Goal: Transaction & Acquisition: Obtain resource

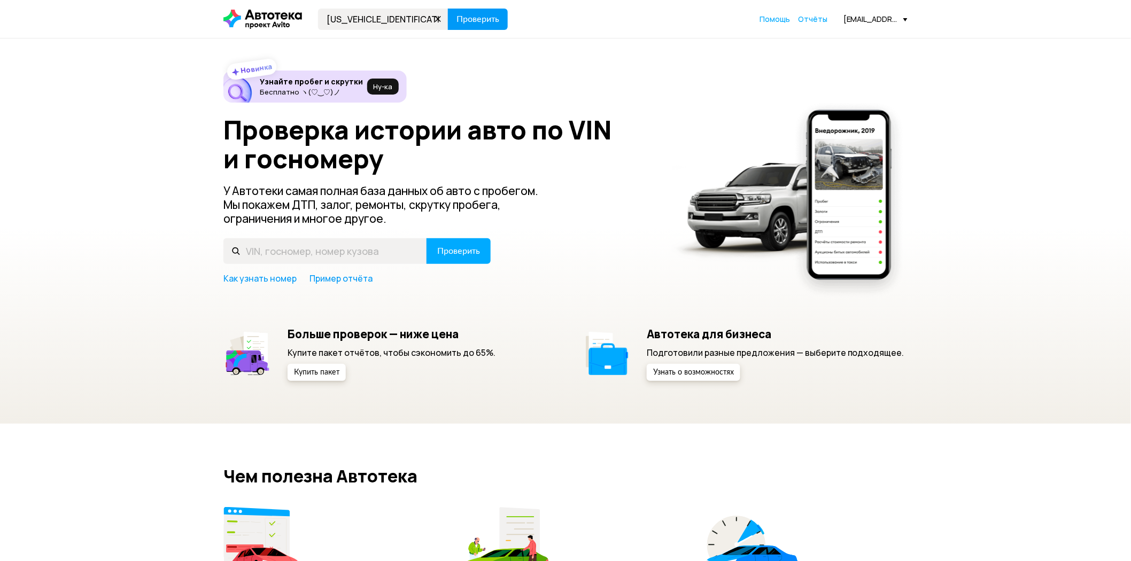
type input "WBATX310709C32132"
click at [464, 27] on button "Проверить" at bounding box center [478, 19] width 60 height 21
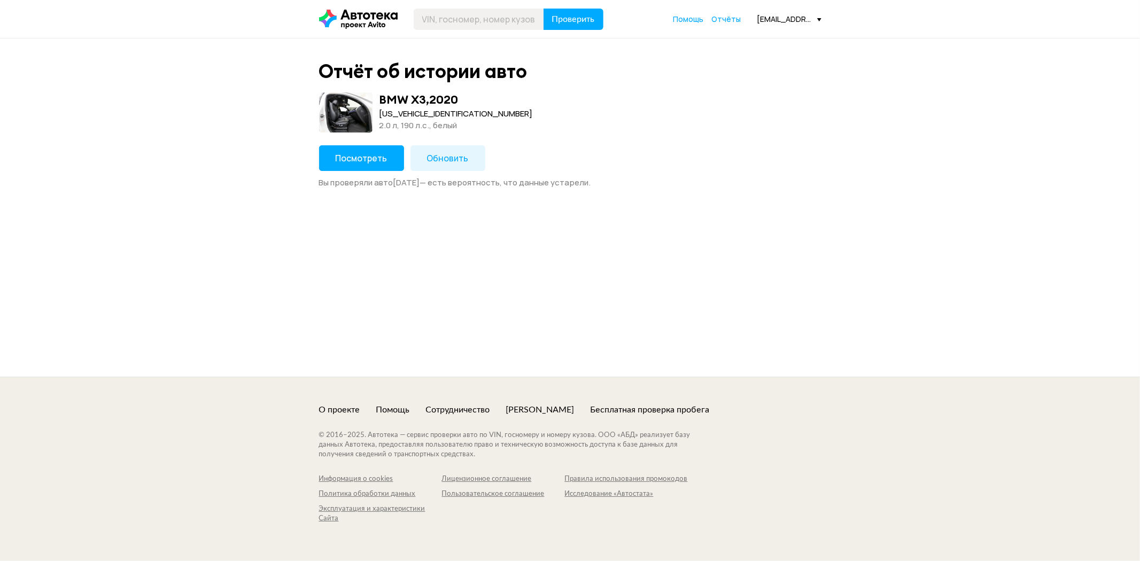
click at [376, 160] on span "Посмотреть" at bounding box center [362, 158] width 52 height 12
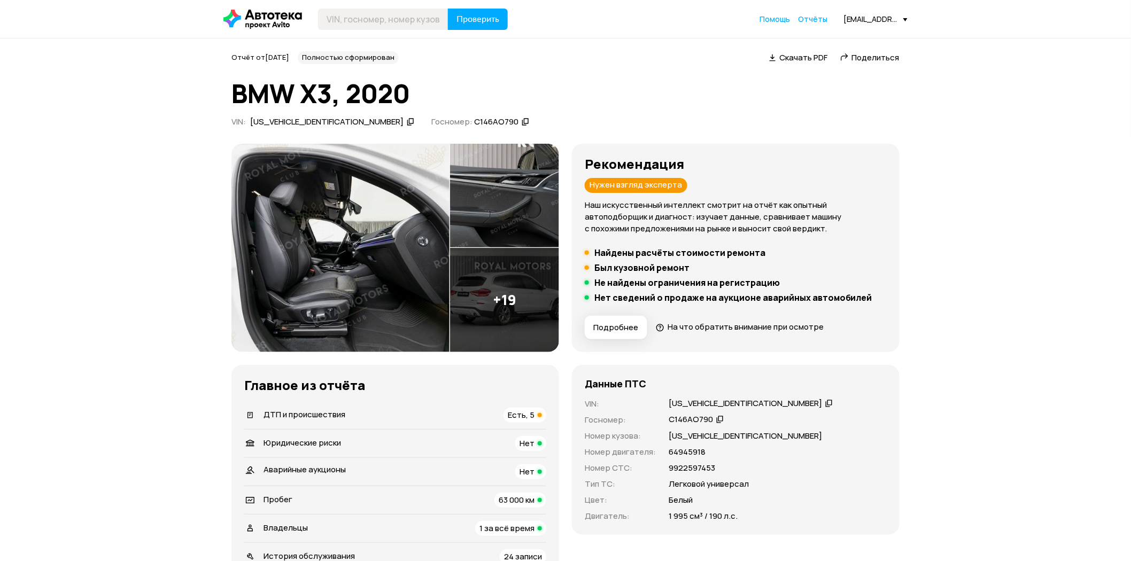
click at [314, 415] on span "ДТП и происшествия" at bounding box center [305, 414] width 82 height 11
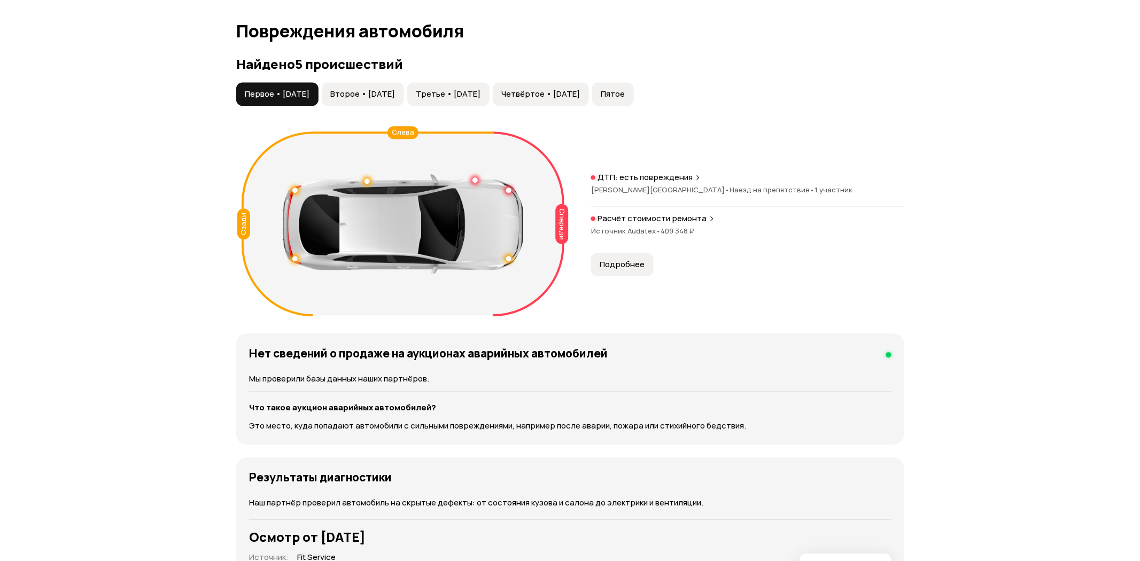
scroll to position [1108, 0]
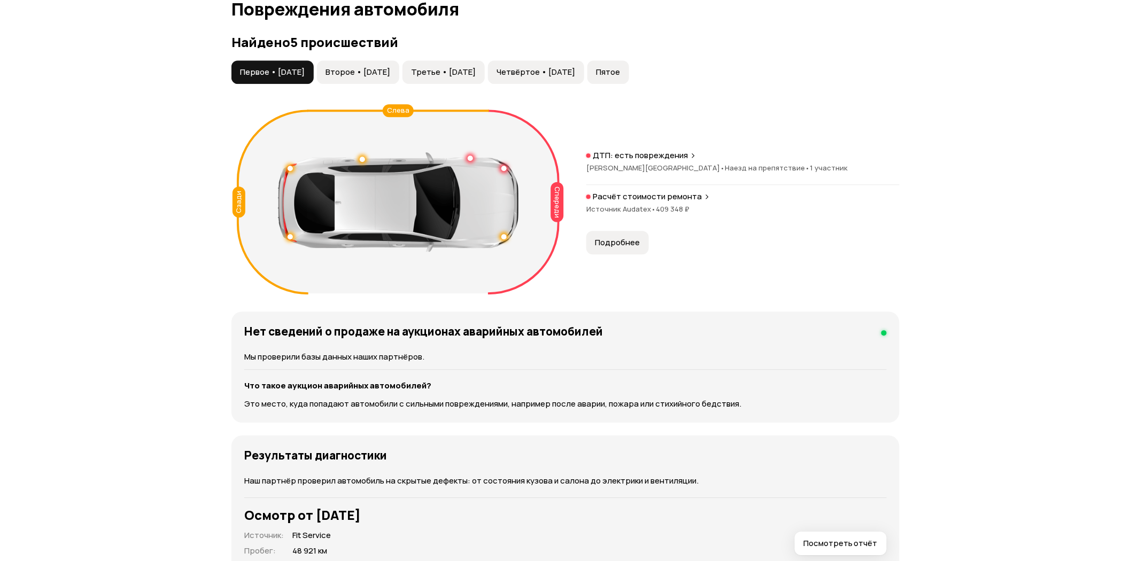
click at [630, 155] on p "ДТП: есть повреждения" at bounding box center [640, 155] width 95 height 11
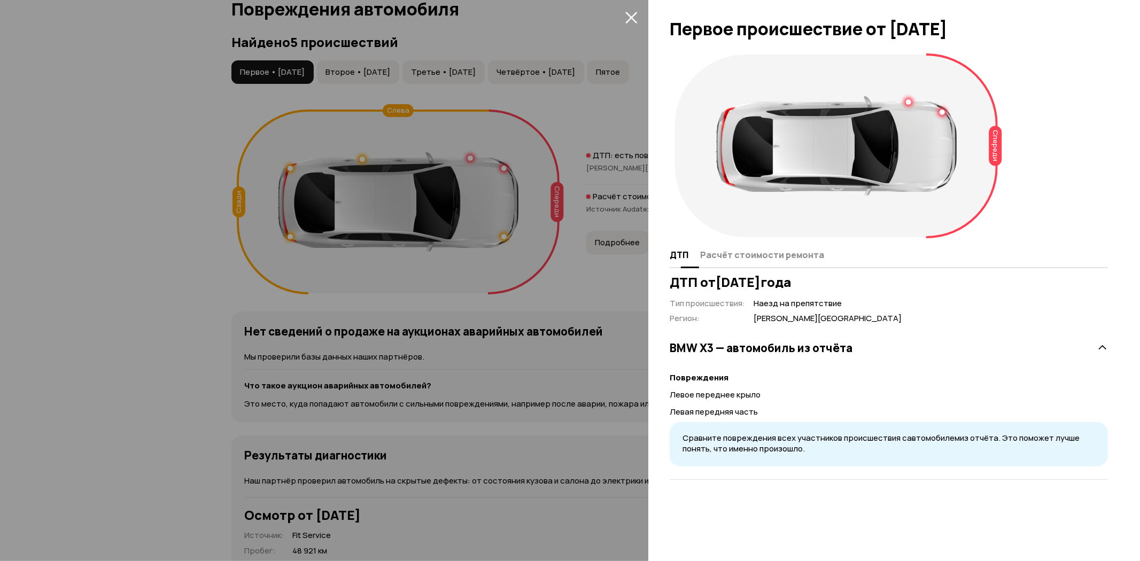
click at [777, 255] on span "Расчёт стоимости ремонта" at bounding box center [762, 255] width 124 height 11
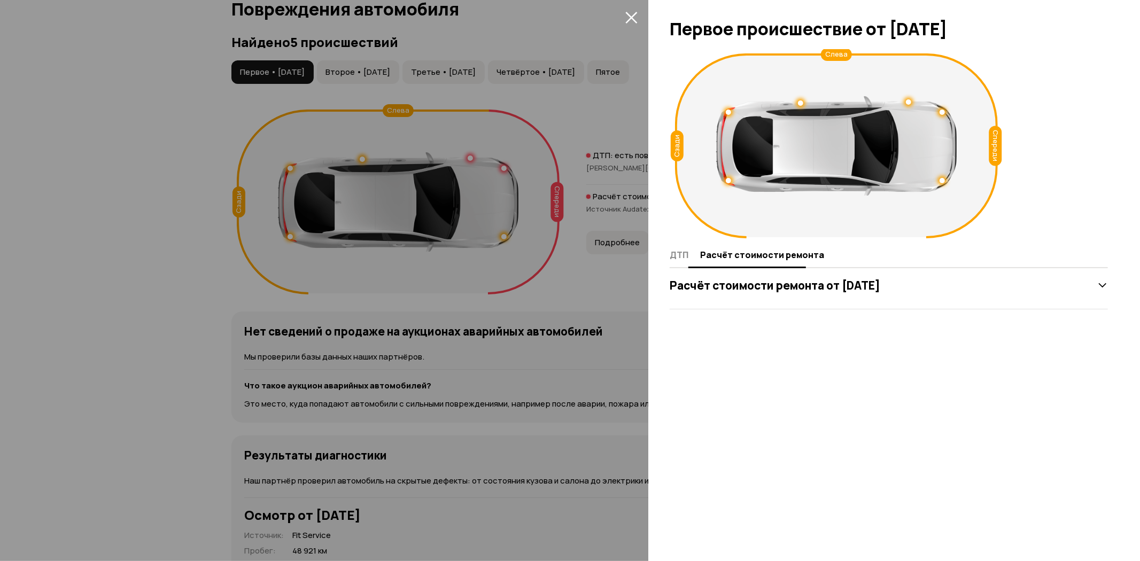
click at [673, 254] on span "ДТП" at bounding box center [679, 255] width 19 height 11
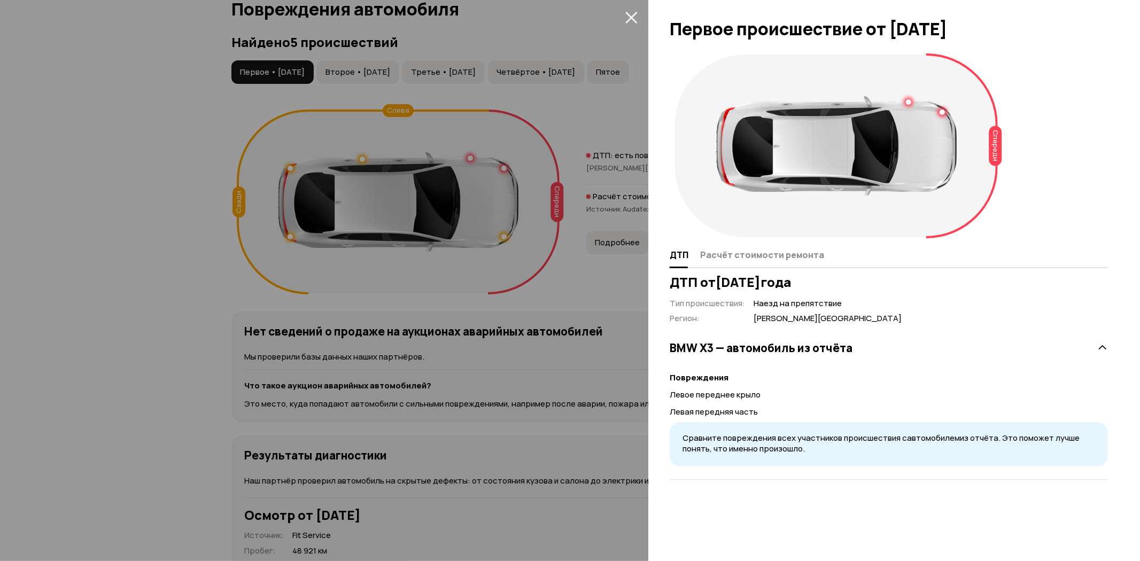
click at [553, 109] on div at bounding box center [570, 280] width 1140 height 561
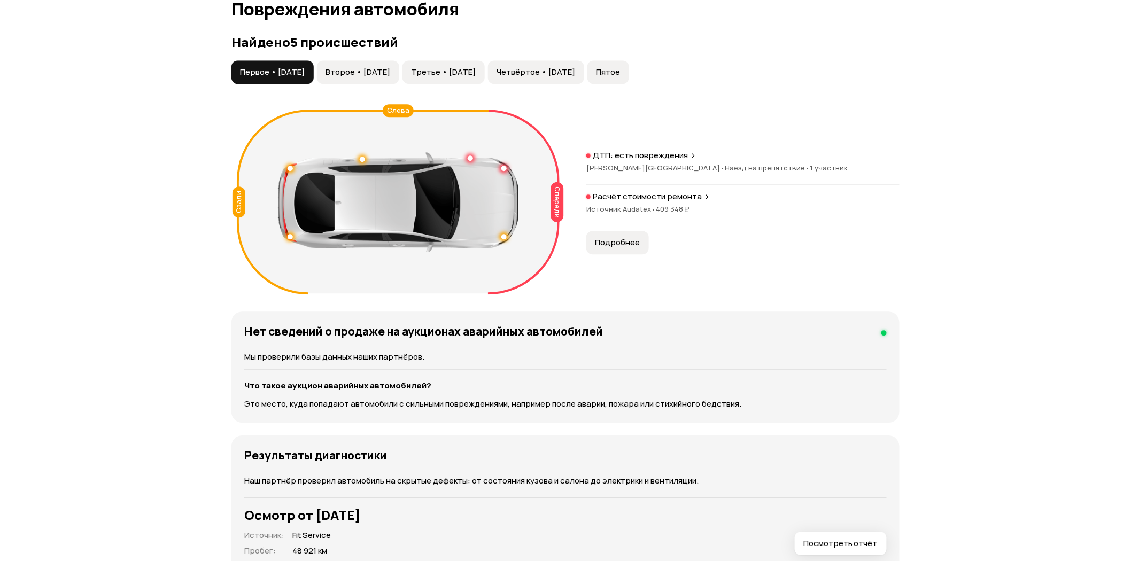
click at [362, 70] on span "Второе • 09 ноя 2021" at bounding box center [358, 72] width 65 height 11
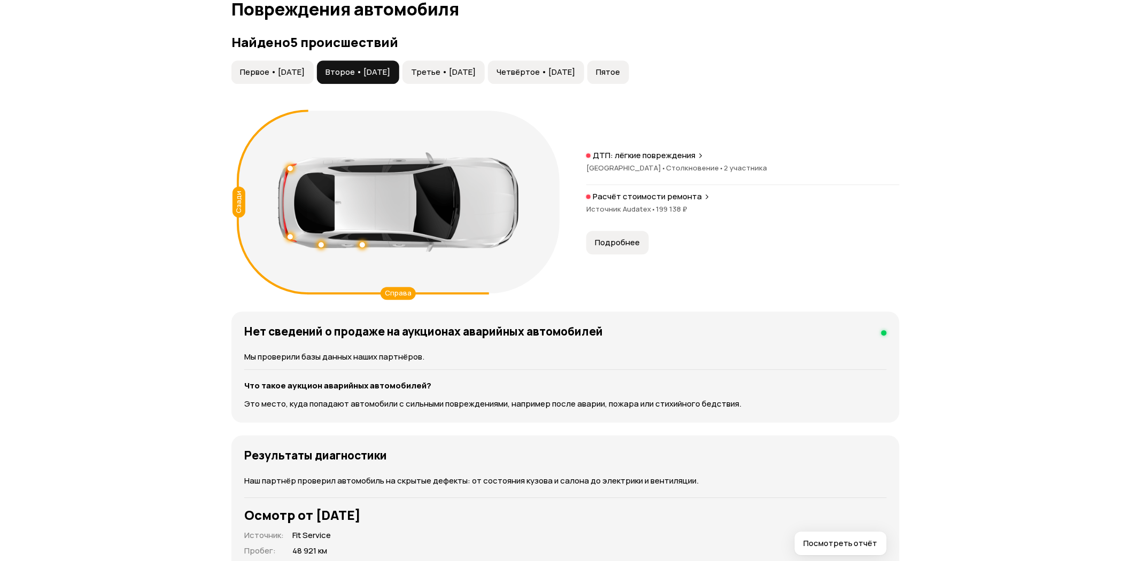
click at [462, 71] on span "Третье • 20 мар 2023" at bounding box center [443, 72] width 65 height 11
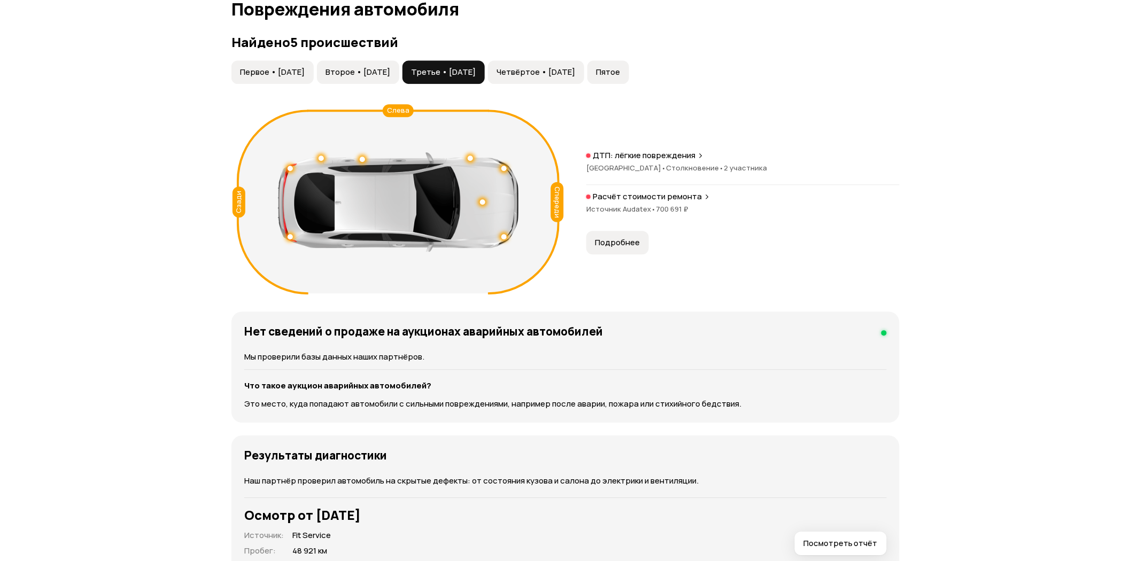
click at [564, 78] on button "Четвёртое • 09 окт 2023" at bounding box center [536, 72] width 96 height 24
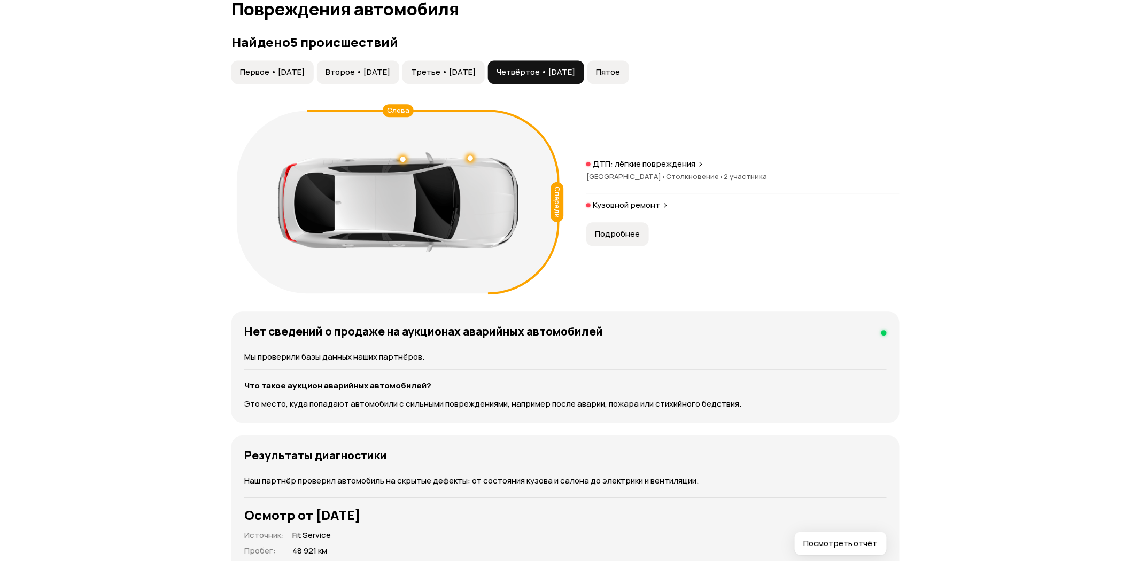
click at [620, 73] on span "Пятое" at bounding box center [608, 72] width 24 height 11
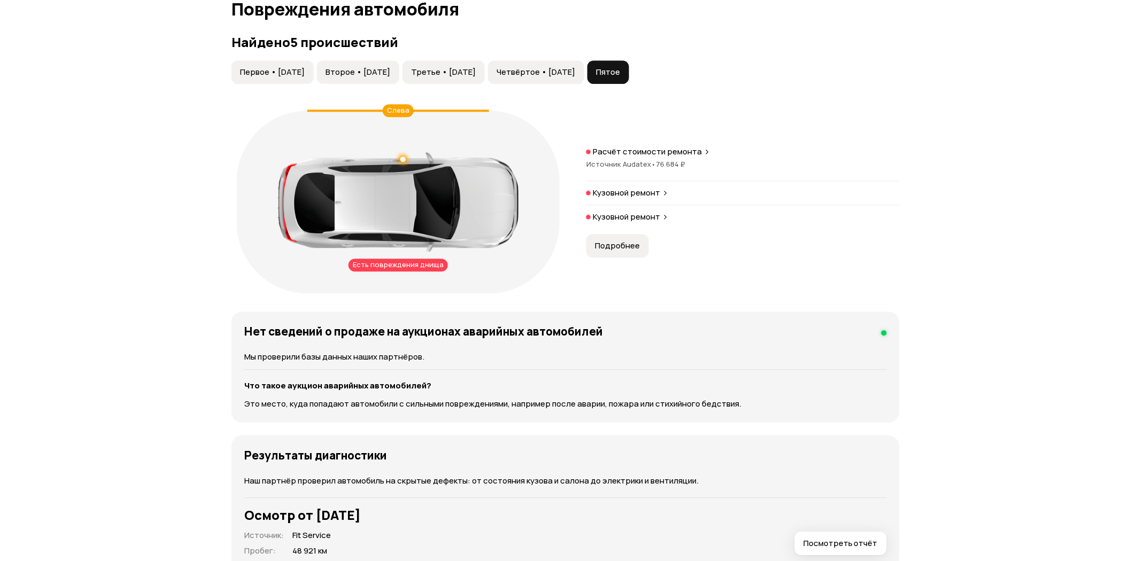
click at [278, 67] on span "Первое • 08 июн 2021" at bounding box center [272, 72] width 65 height 11
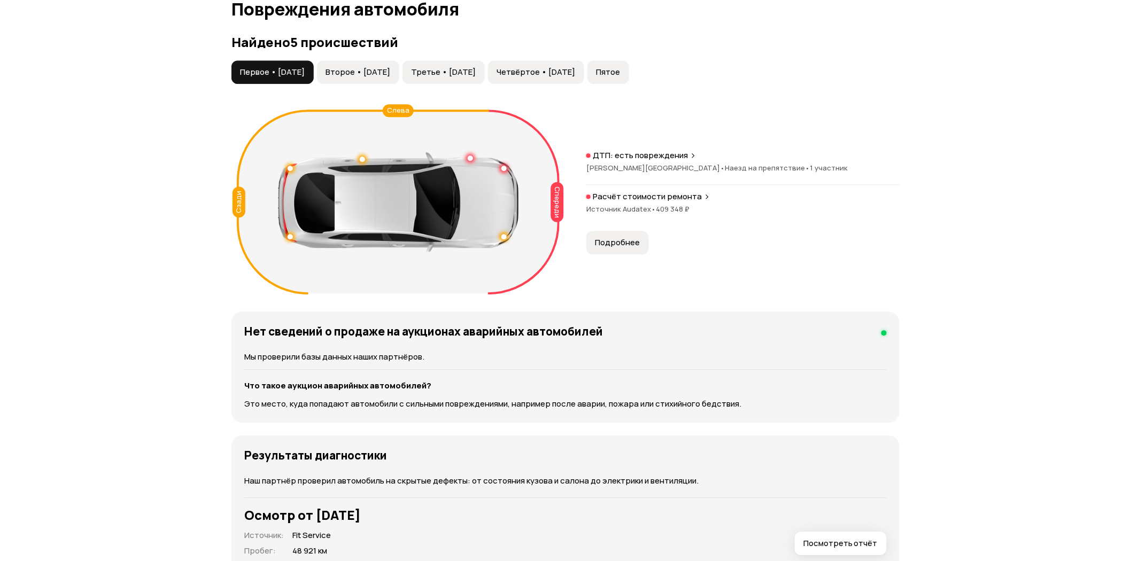
click at [558, 202] on div "Спереди" at bounding box center [557, 202] width 13 height 40
click at [599, 249] on button "Подробнее" at bounding box center [617, 243] width 63 height 24
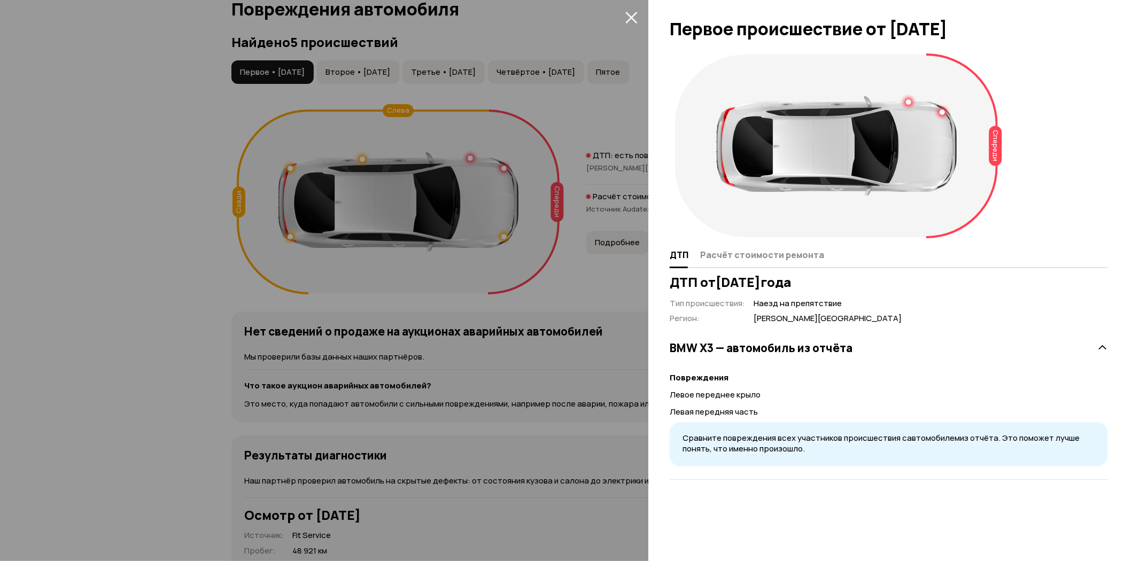
click at [597, 202] on div at bounding box center [570, 280] width 1140 height 561
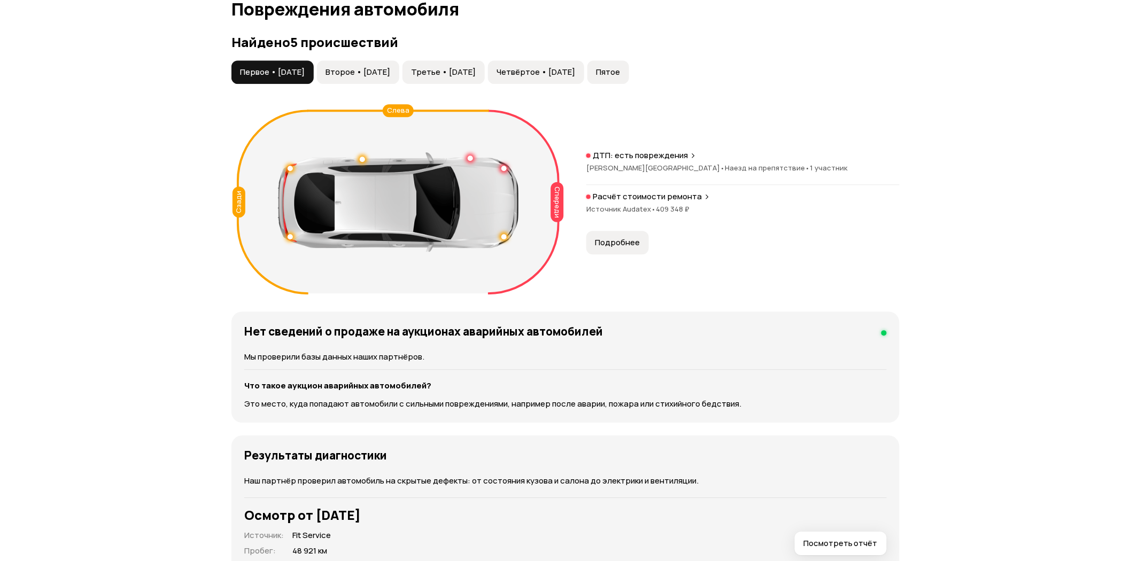
click at [629, 202] on p "Расчёт стоимости ремонта" at bounding box center [647, 196] width 109 height 11
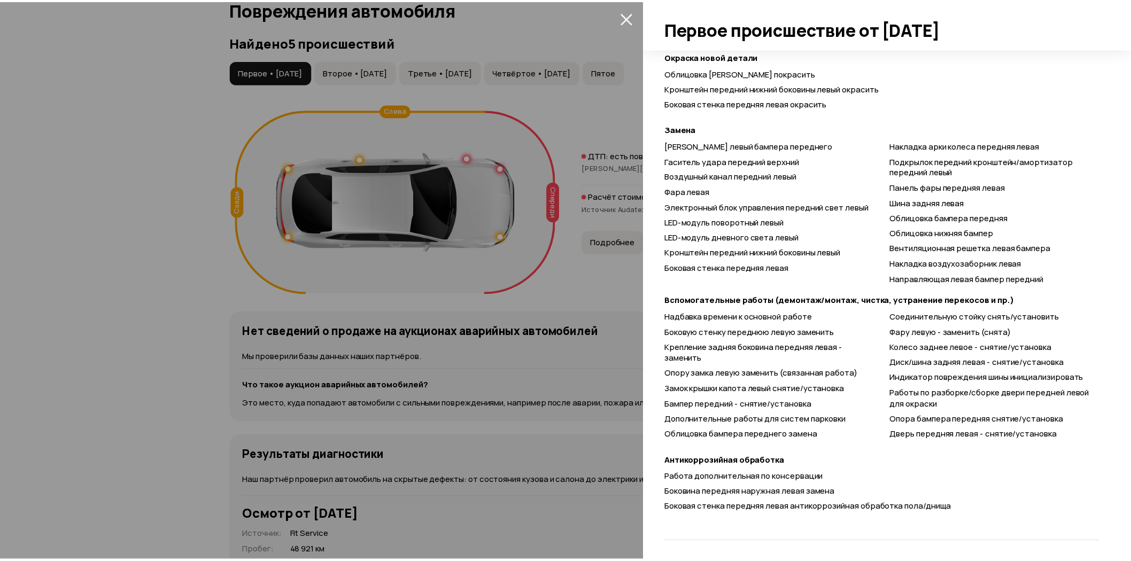
scroll to position [429, 0]
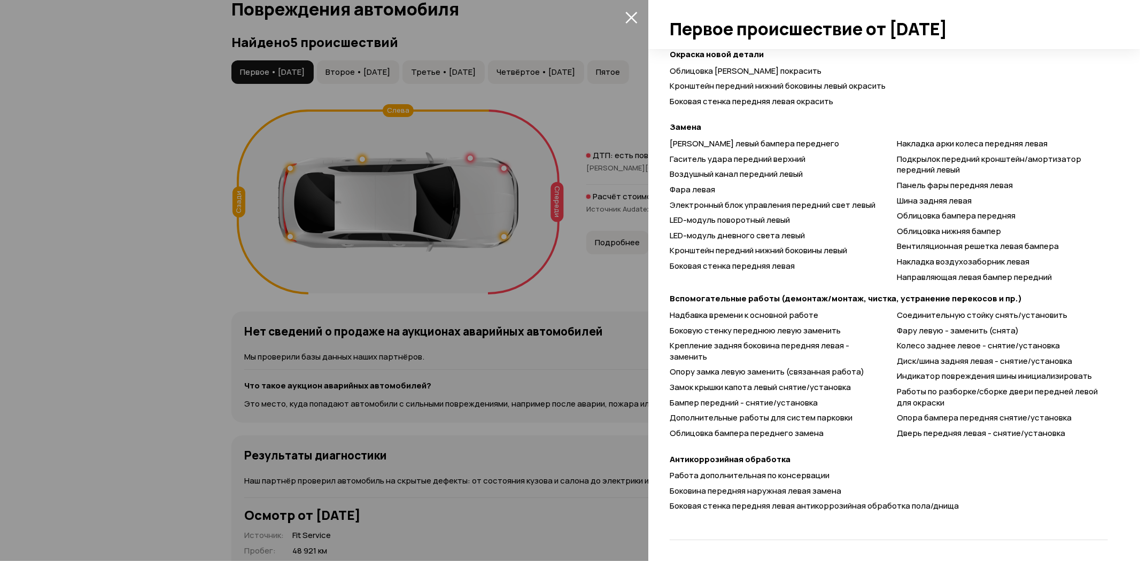
click at [601, 281] on div at bounding box center [570, 280] width 1140 height 561
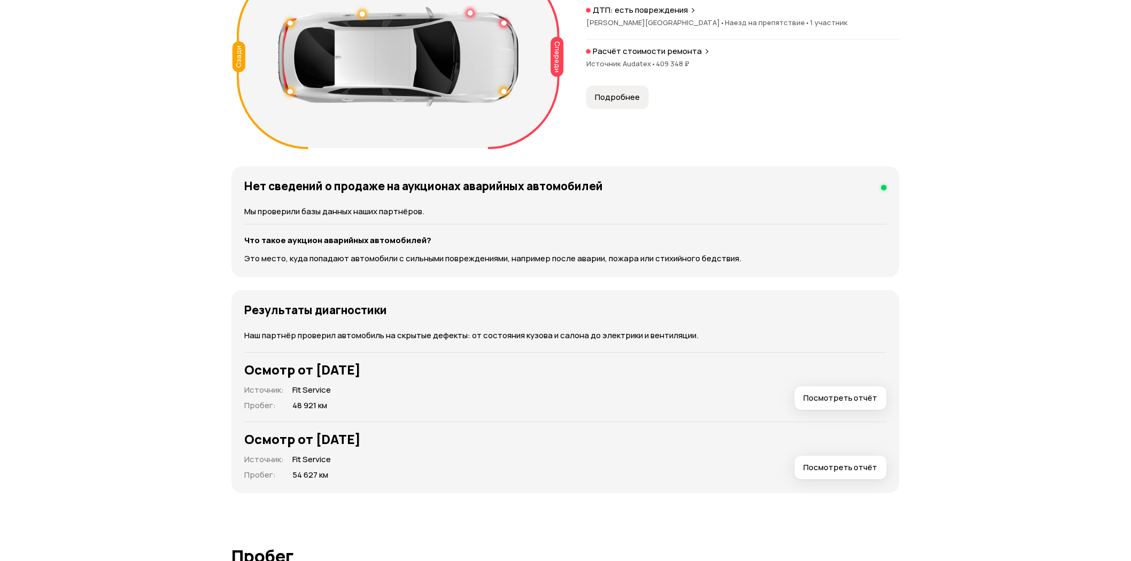
scroll to position [1345, 0]
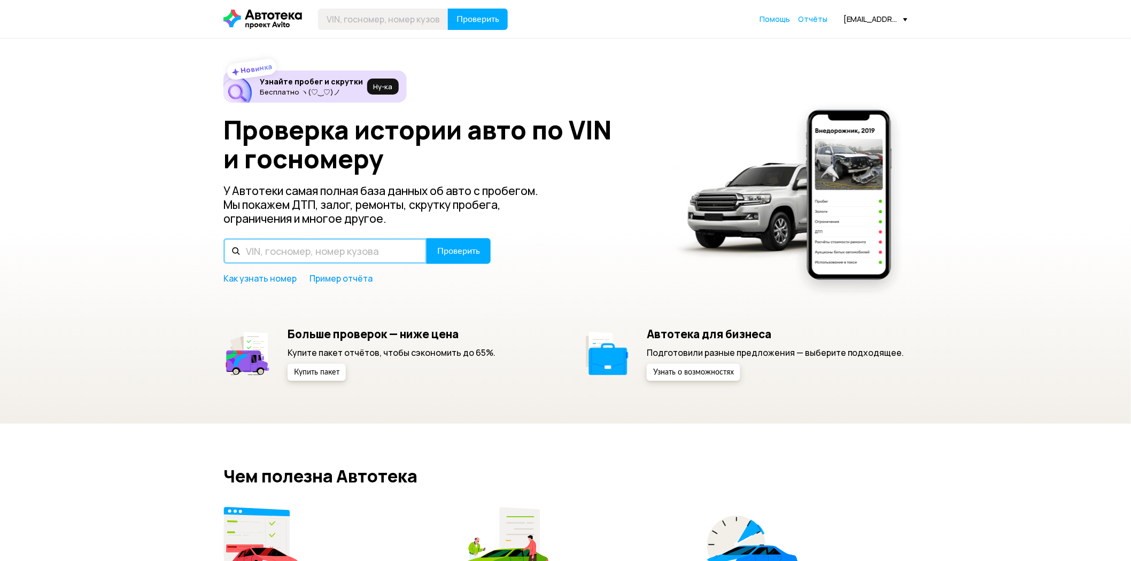
drag, startPoint x: 0, startPoint y: 0, endPoint x: 327, endPoint y: 252, distance: 412.7
click at [327, 252] on input "text" at bounding box center [325, 251] width 204 height 26
paste input "[US_VEHICLE_IDENTIFICATION_NUMBER]"
type input "[US_VEHICLE_IDENTIFICATION_NUMBER]"
click at [466, 252] on span "Проверить" at bounding box center [458, 251] width 43 height 9
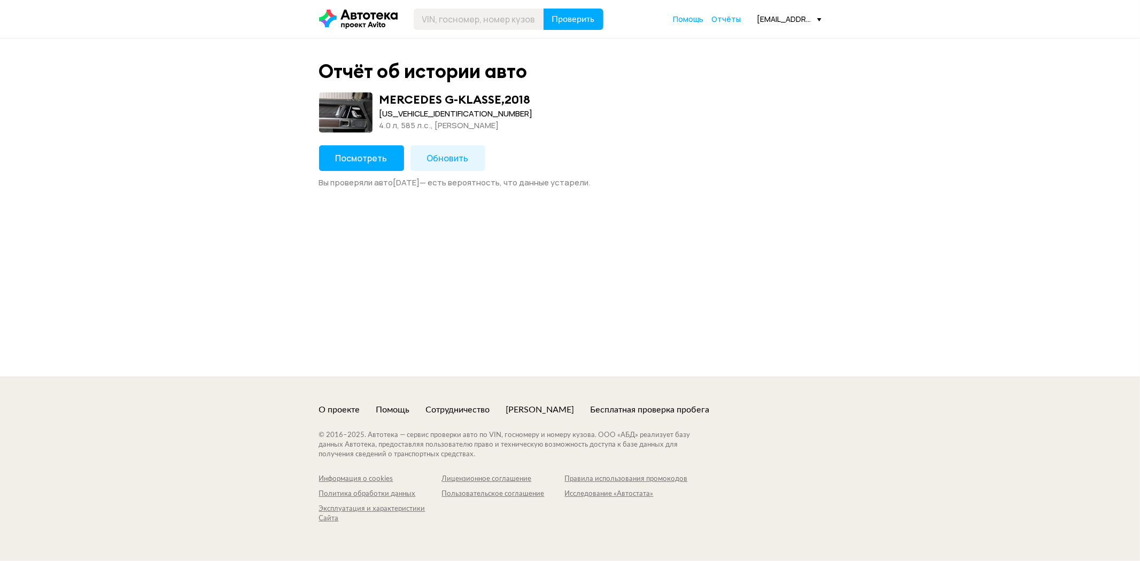
click at [431, 164] on button "Обновить" at bounding box center [448, 158] width 75 height 26
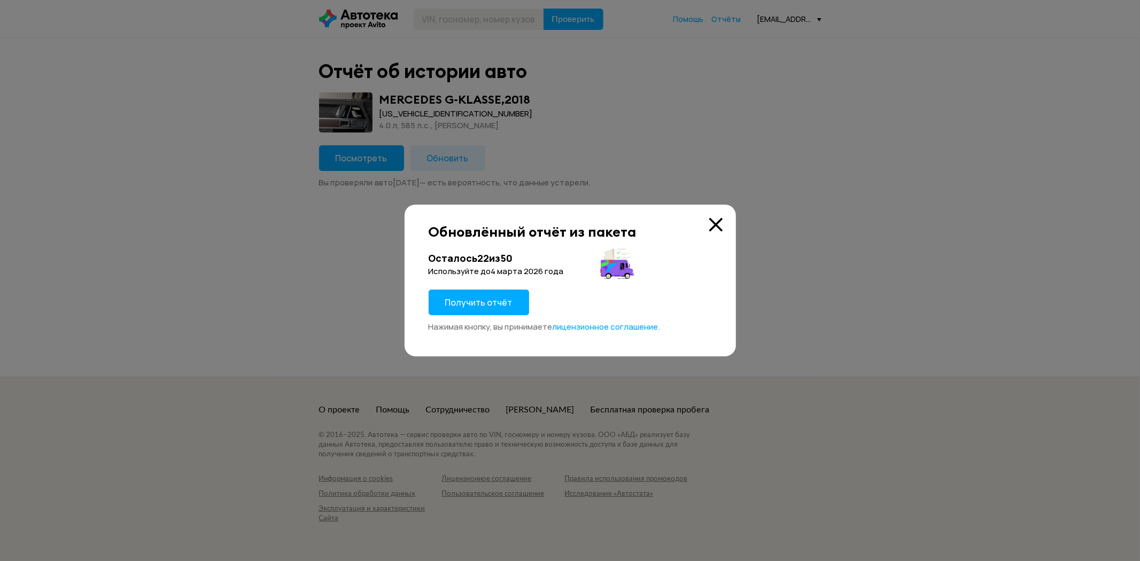
click at [482, 304] on span "Получить отчёт" at bounding box center [478, 303] width 67 height 12
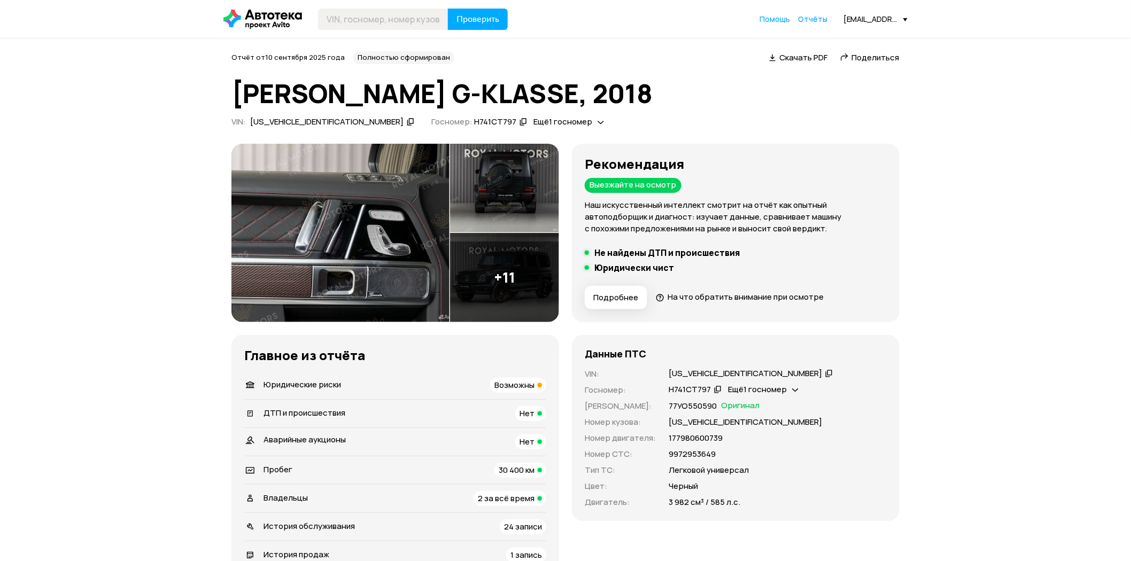
click at [284, 503] on span "Владельцы" at bounding box center [286, 497] width 44 height 11
click at [350, 16] on input "text" at bounding box center [383, 19] width 130 height 21
type input "[US_VEHICLE_IDENTIFICATION_NUMBER]"
click at [470, 21] on span "Проверить" at bounding box center [477, 19] width 43 height 9
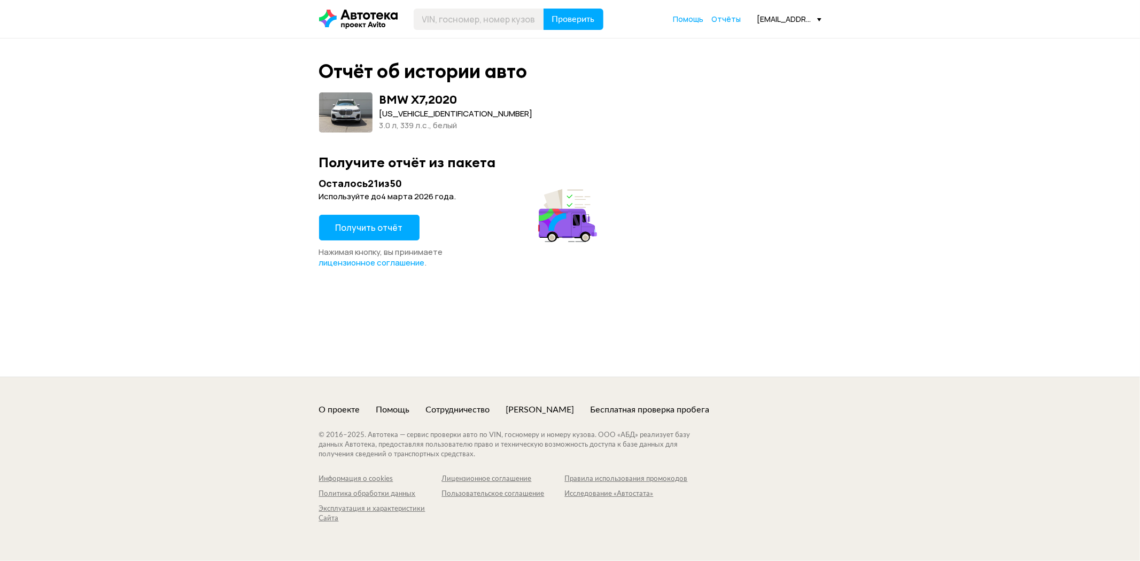
click at [380, 229] on span "Получить отчёт" at bounding box center [369, 228] width 67 height 12
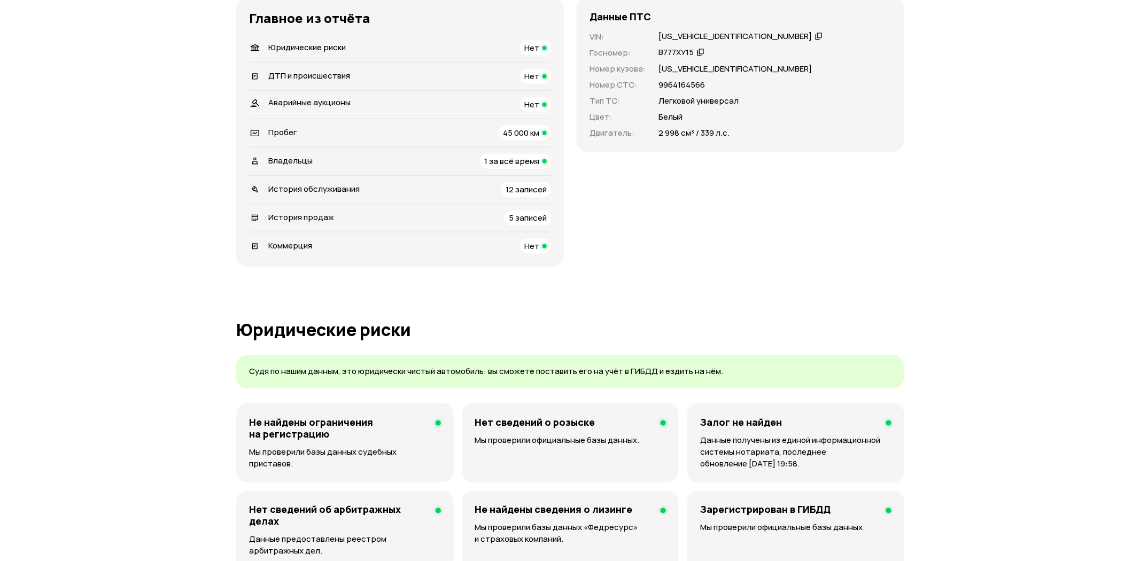
scroll to position [119, 0]
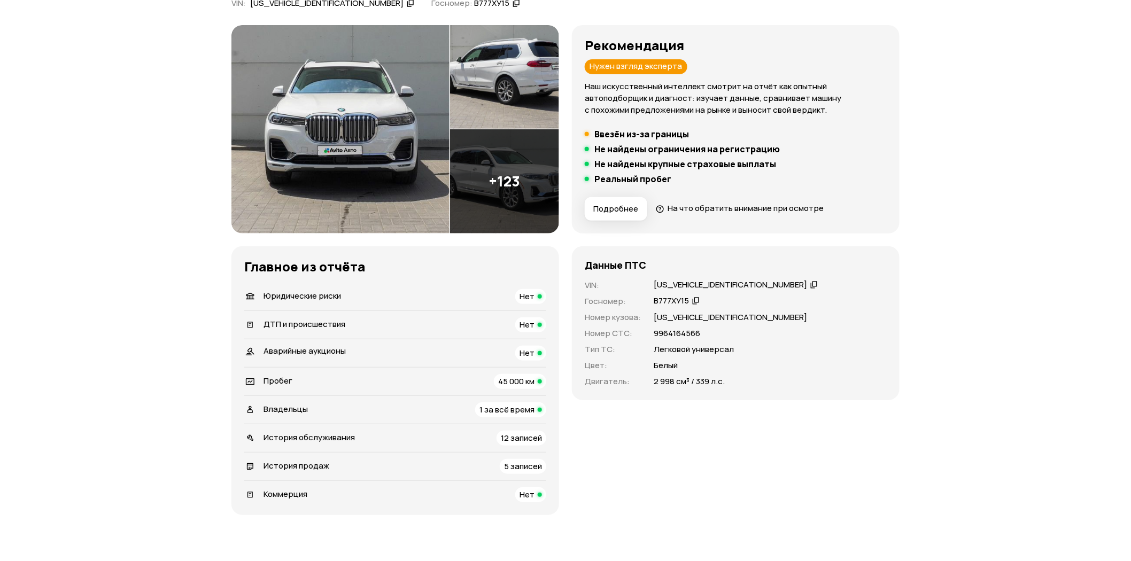
click at [370, 120] on img at bounding box center [340, 129] width 218 height 208
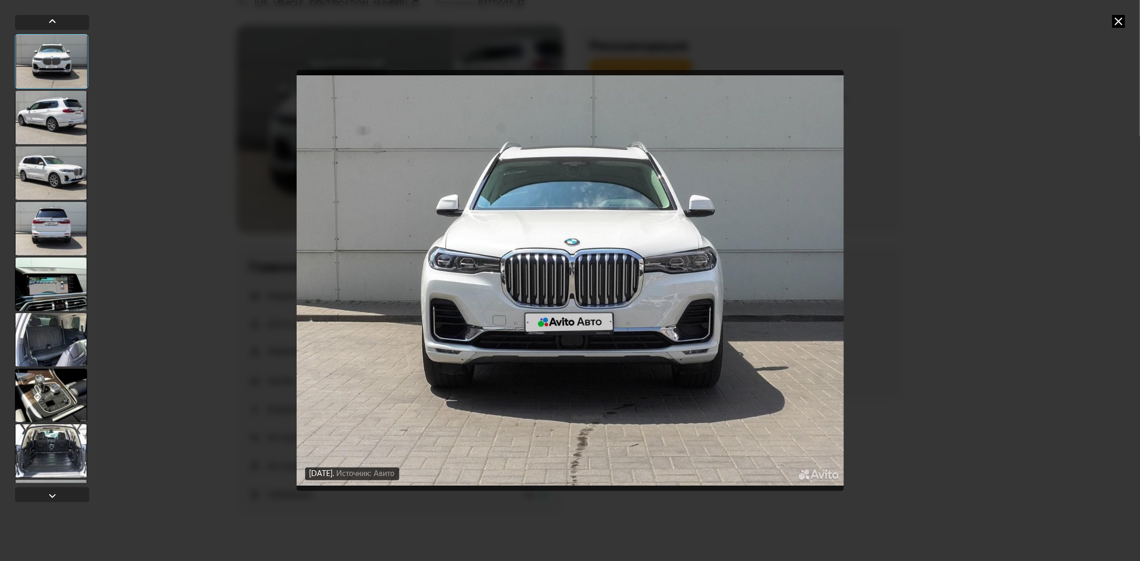
click at [55, 389] on div at bounding box center [51, 395] width 72 height 53
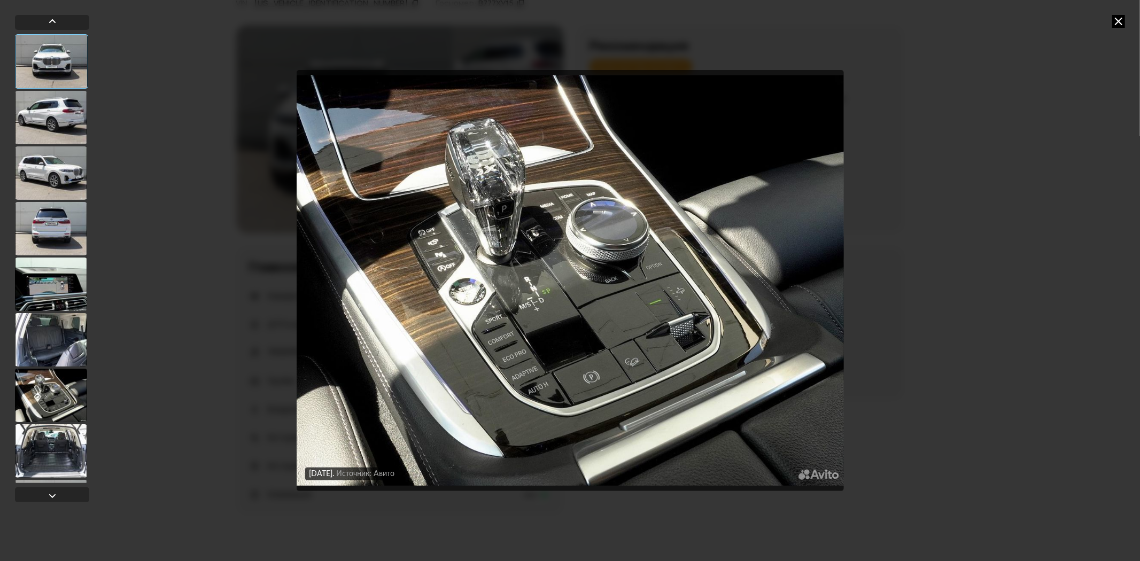
click at [44, 441] on div at bounding box center [51, 450] width 72 height 53
click at [67, 346] on div at bounding box center [51, 338] width 72 height 53
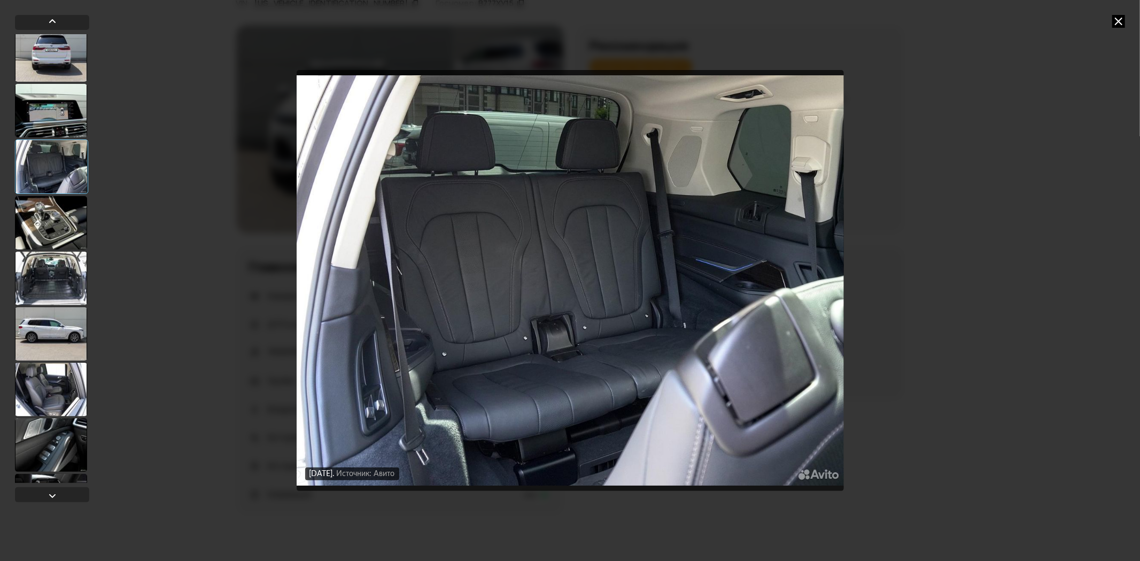
scroll to position [297, 0]
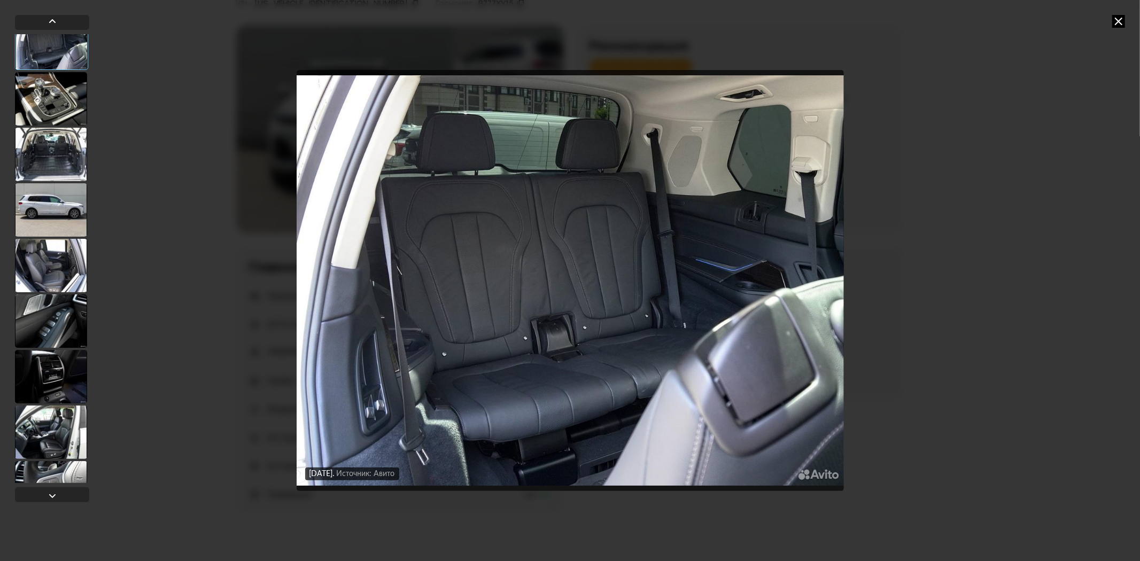
click at [78, 310] on div at bounding box center [51, 321] width 72 height 53
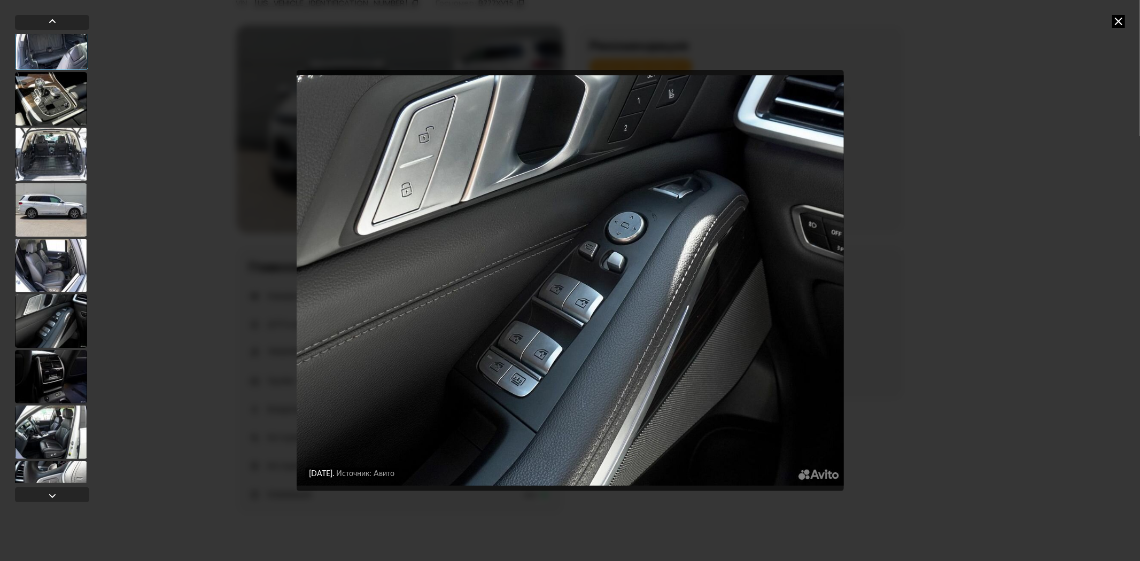
click at [60, 373] on div at bounding box center [51, 376] width 72 height 53
click at [43, 439] on div at bounding box center [51, 432] width 72 height 53
click at [49, 427] on div at bounding box center [51, 432] width 72 height 53
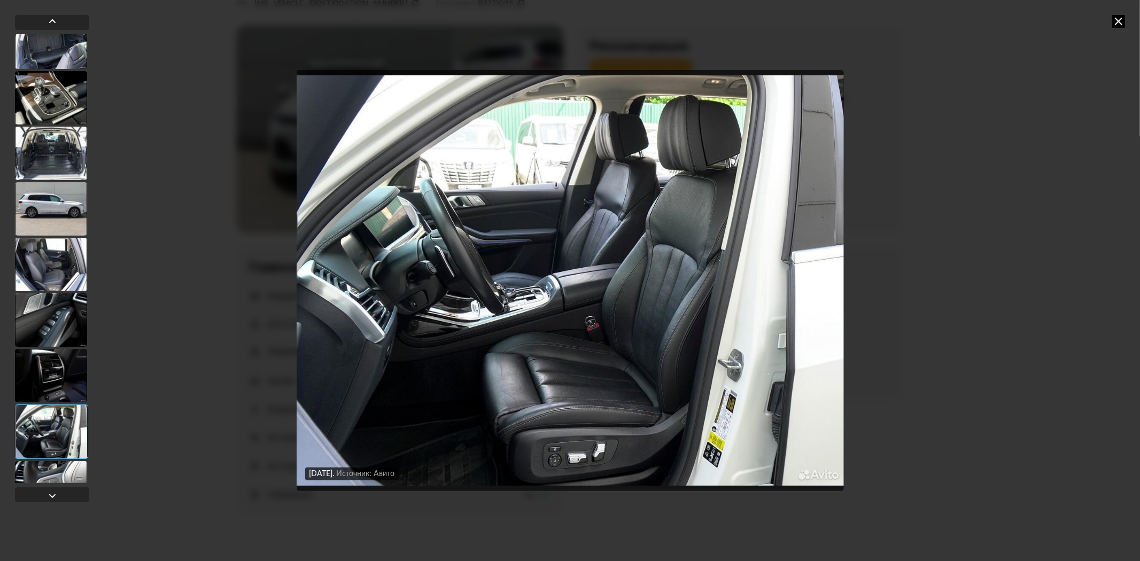
scroll to position [415, 0]
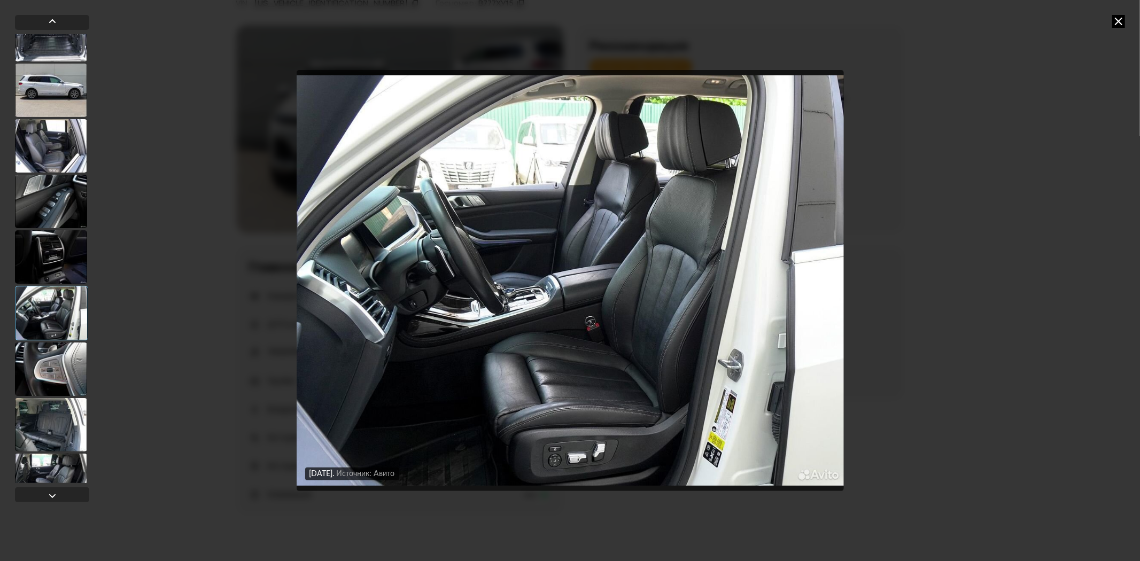
click at [55, 434] on div at bounding box center [51, 424] width 72 height 53
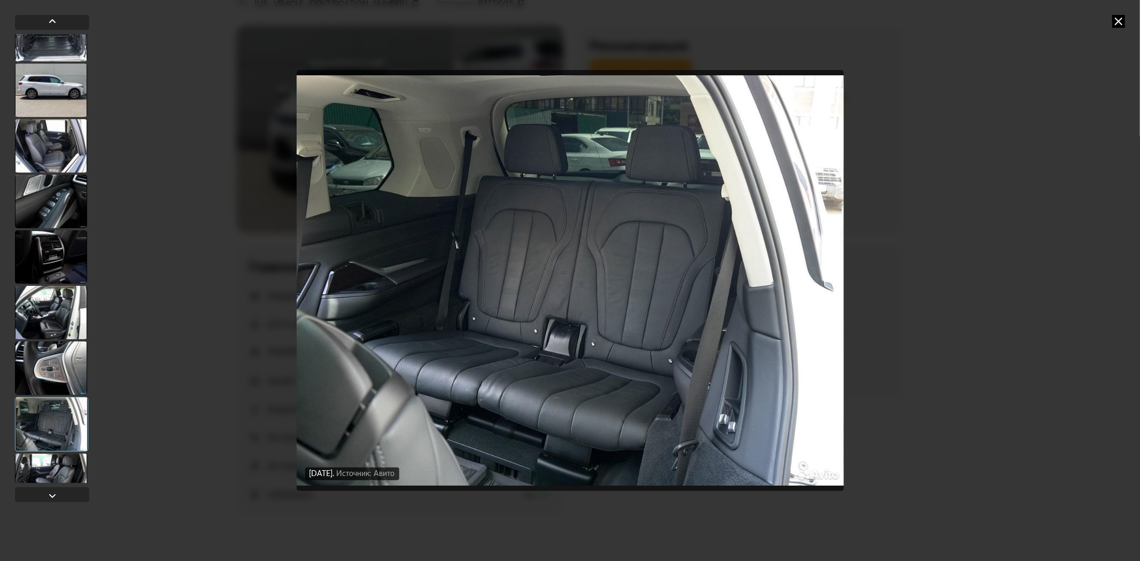
click at [55, 466] on div at bounding box center [51, 480] width 72 height 53
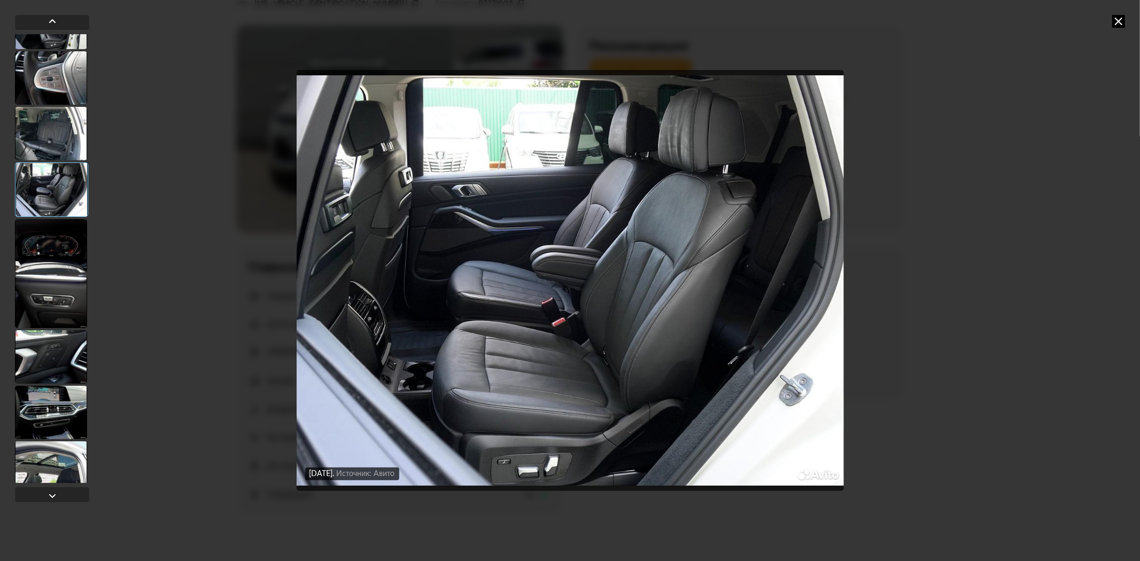
scroll to position [713, 0]
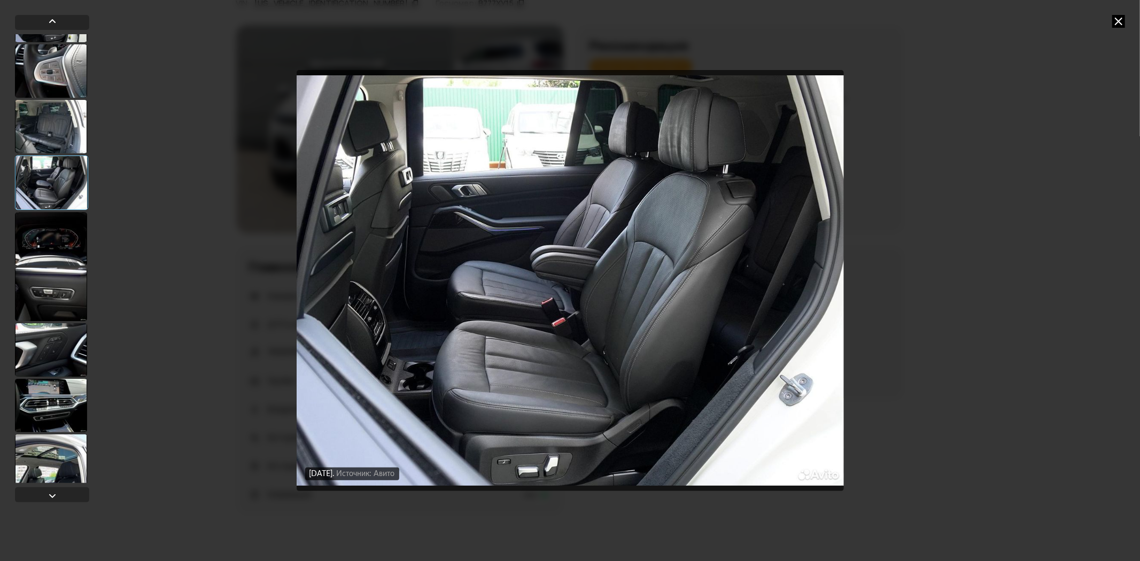
click at [53, 348] on div at bounding box center [51, 349] width 72 height 53
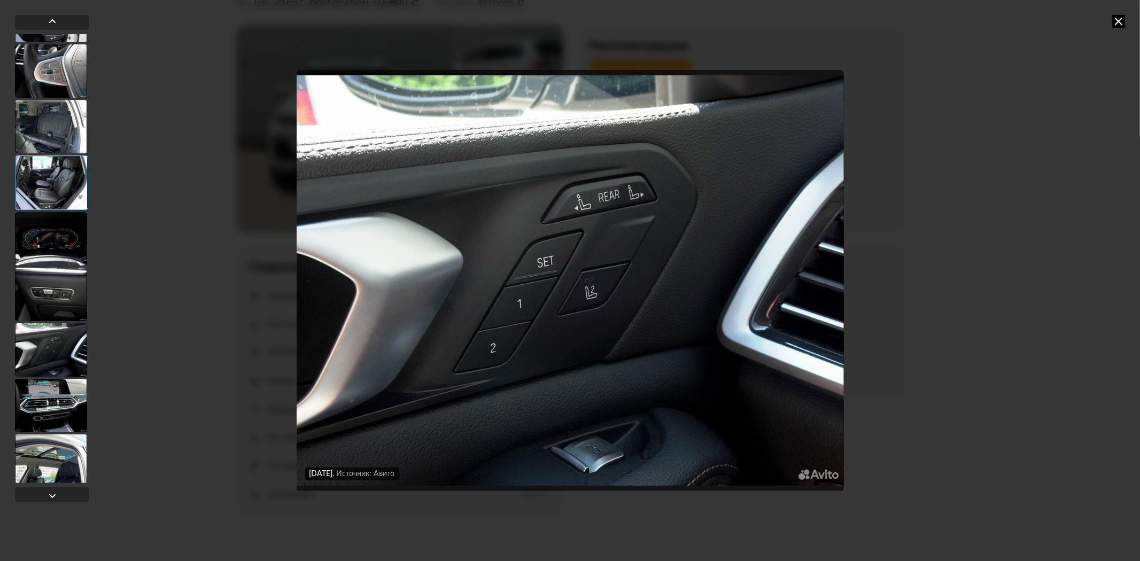
click at [39, 396] on div at bounding box center [51, 405] width 72 height 53
click at [28, 460] on div at bounding box center [51, 461] width 72 height 53
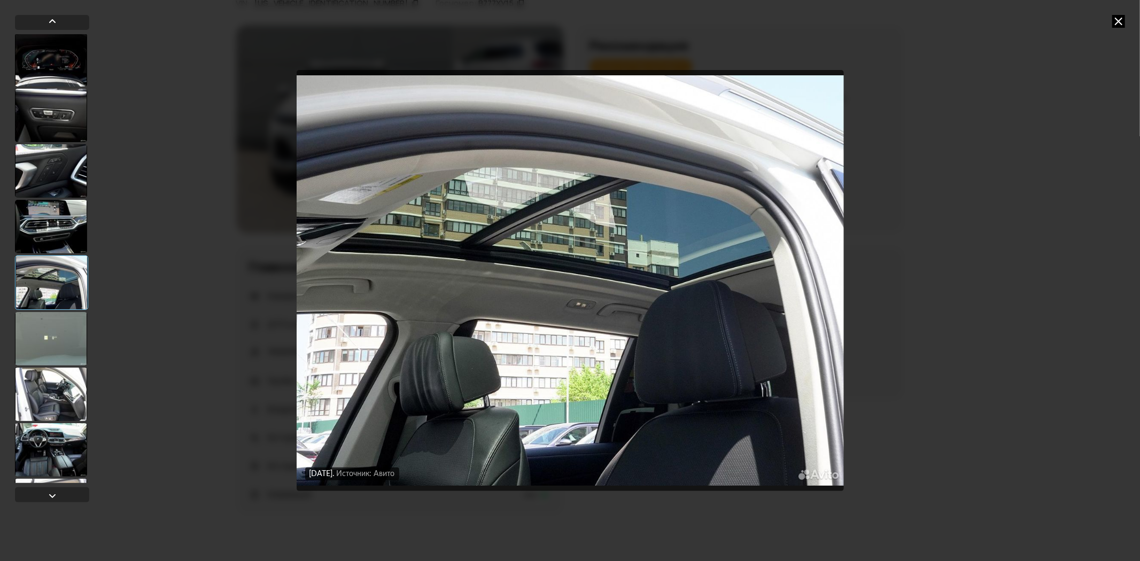
scroll to position [1069, 0]
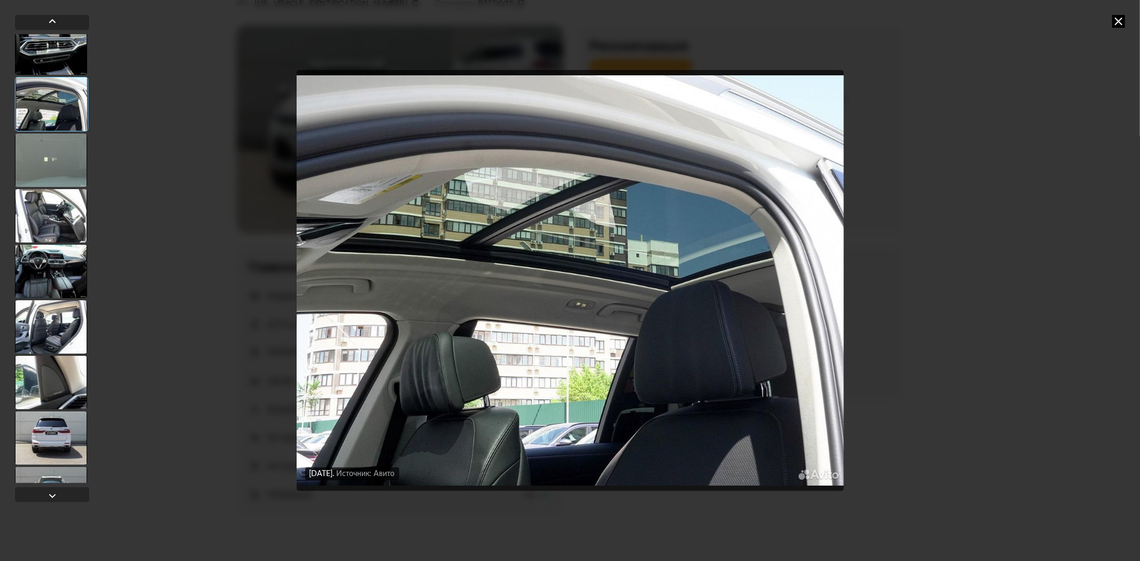
click at [78, 433] on div at bounding box center [51, 438] width 72 height 53
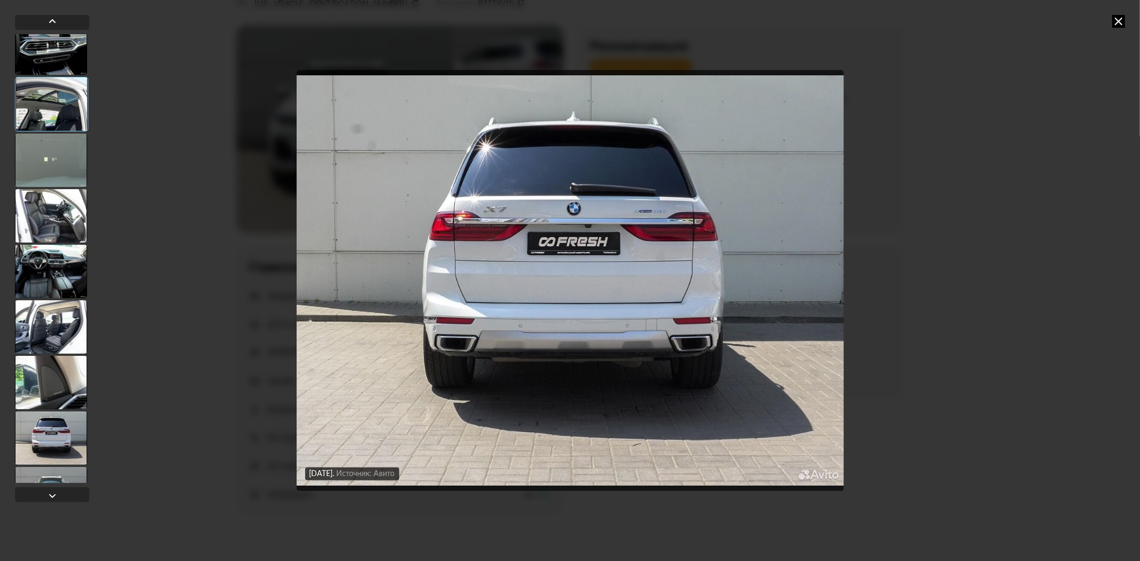
scroll to position [1246, 0]
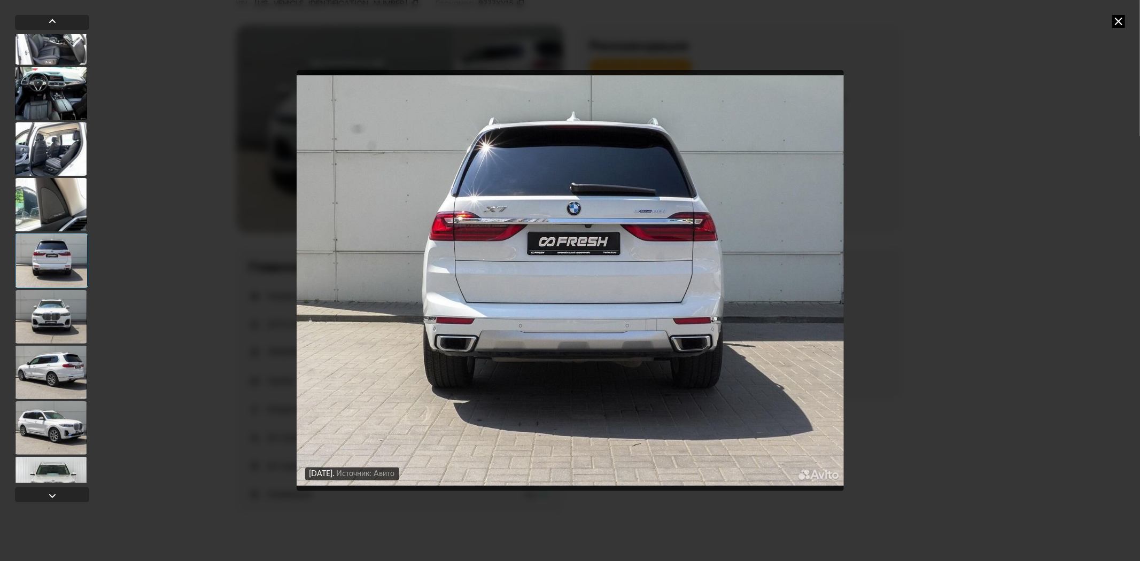
click at [75, 434] on div at bounding box center [51, 427] width 72 height 53
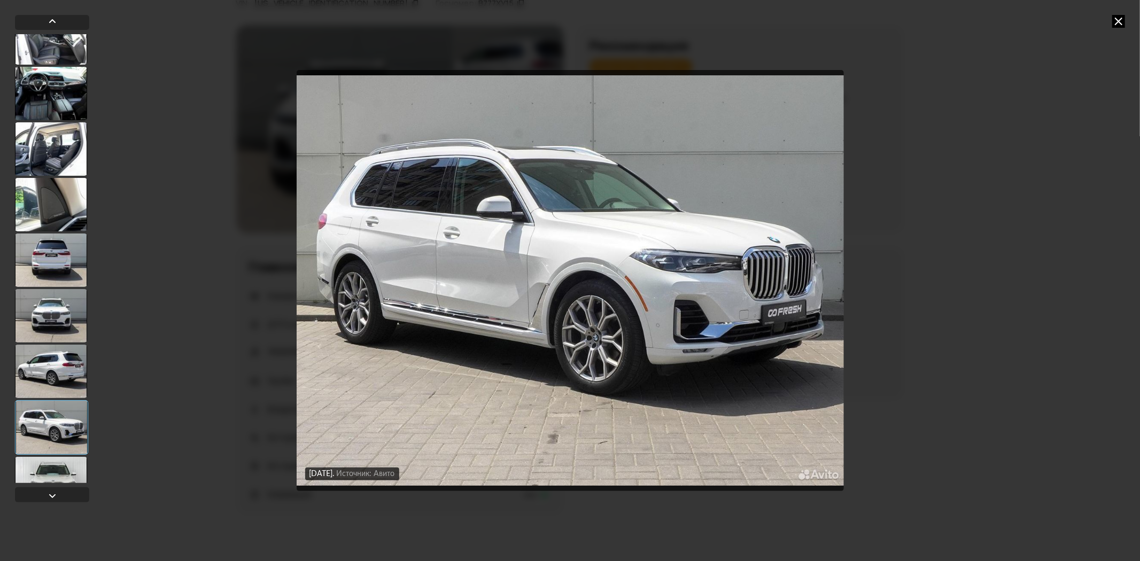
scroll to position [1305, 0]
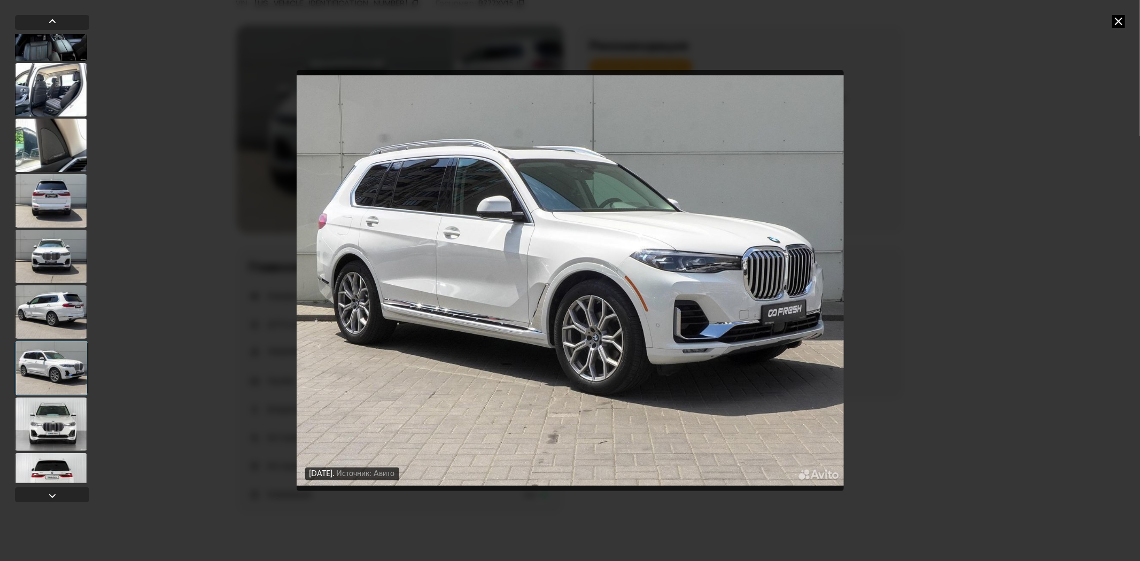
click at [75, 444] on div at bounding box center [51, 424] width 72 height 53
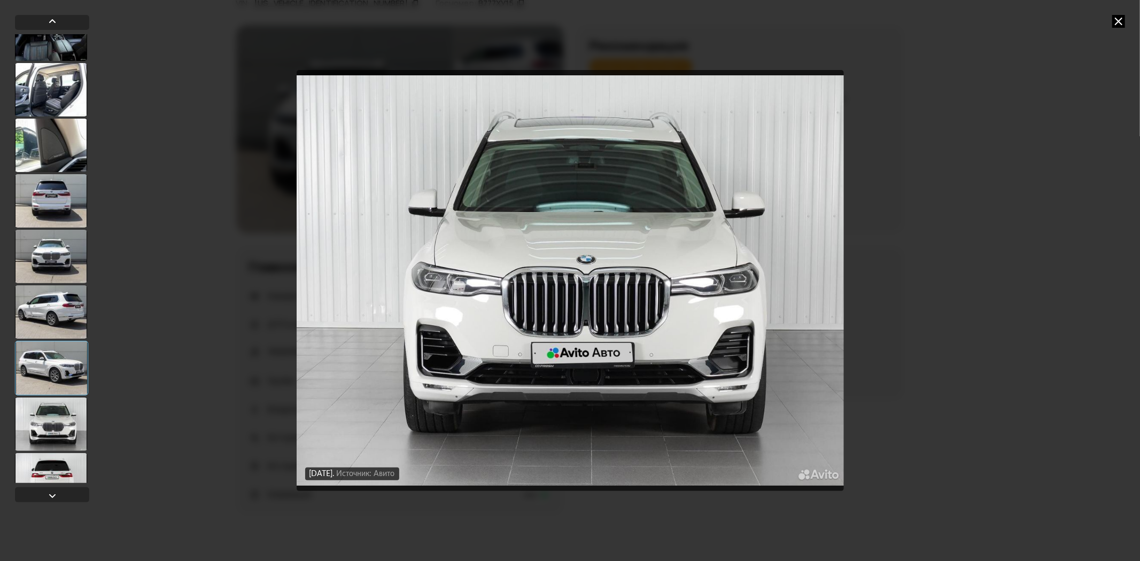
click at [62, 463] on div at bounding box center [51, 479] width 72 height 53
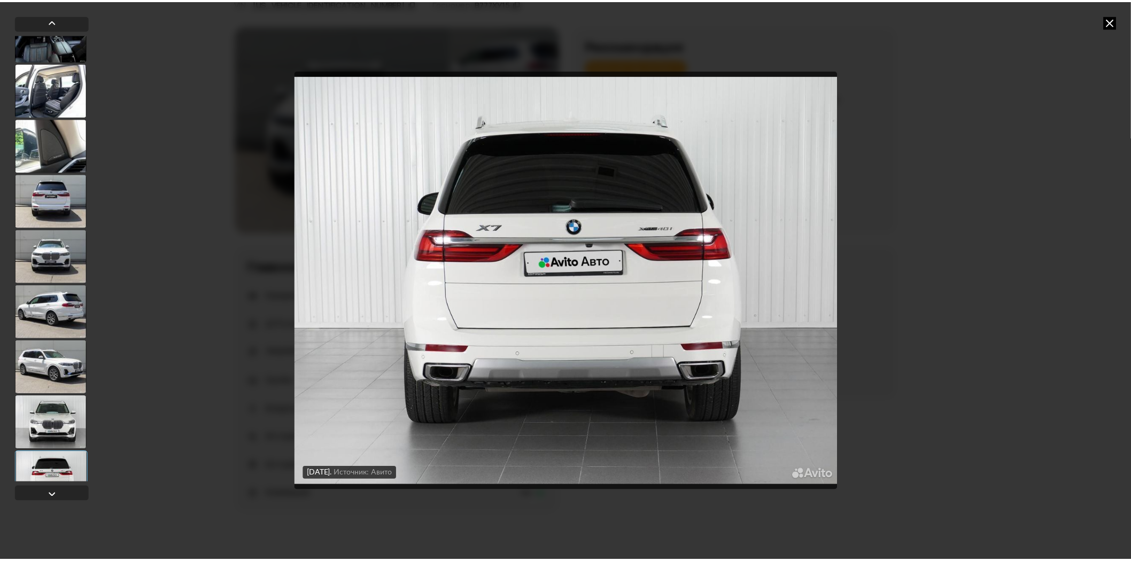
scroll to position [1543, 0]
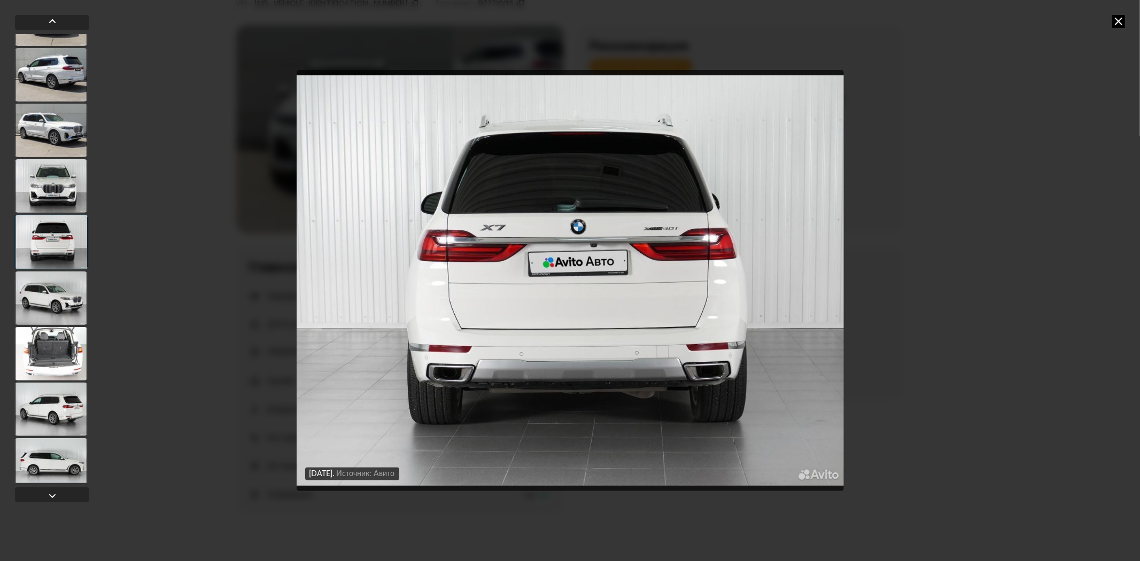
click at [67, 414] on div at bounding box center [51, 409] width 72 height 53
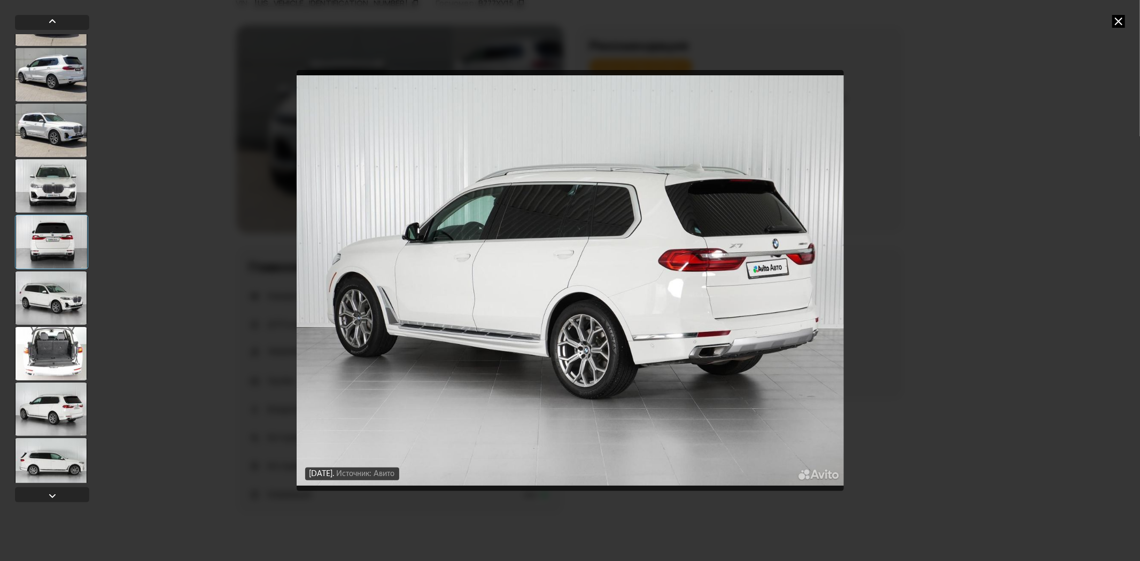
click at [61, 452] on div at bounding box center [51, 464] width 72 height 53
click at [1117, 22] on icon at bounding box center [1118, 21] width 13 height 13
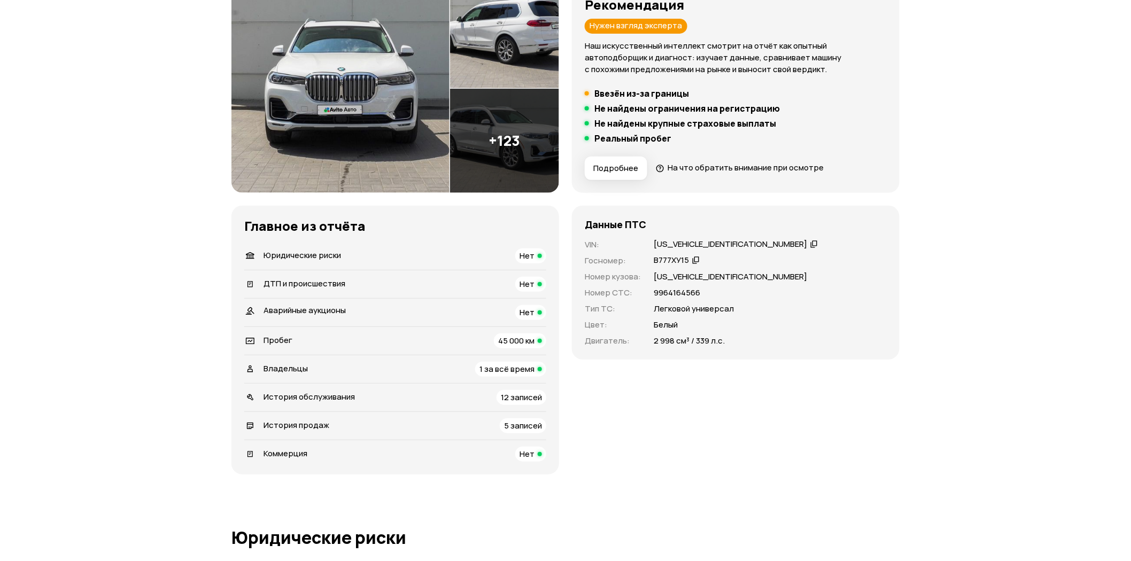
scroll to position [119, 0]
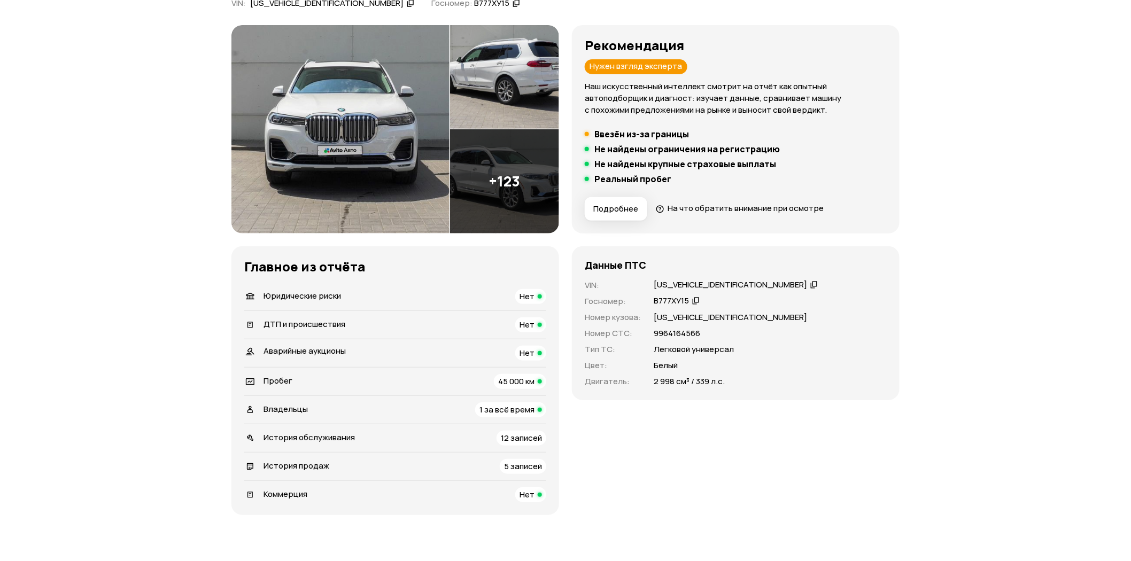
click at [301, 409] on span "Владельцы" at bounding box center [286, 409] width 44 height 11
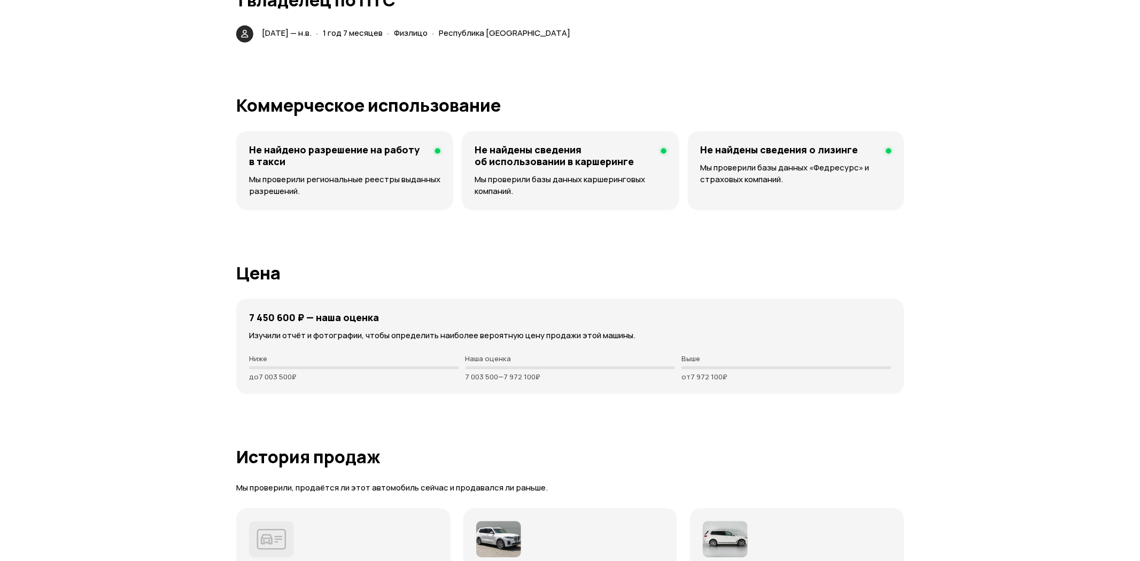
scroll to position [2732, 0]
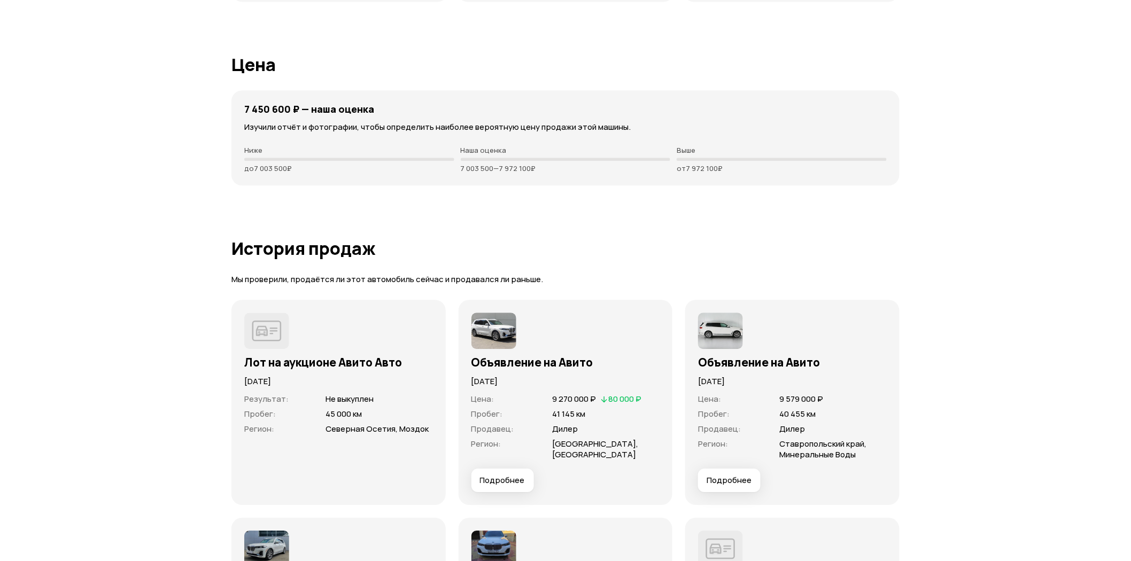
click at [494, 340] on img at bounding box center [493, 331] width 45 height 36
click at [499, 489] on button "Подробнее" at bounding box center [502, 481] width 63 height 24
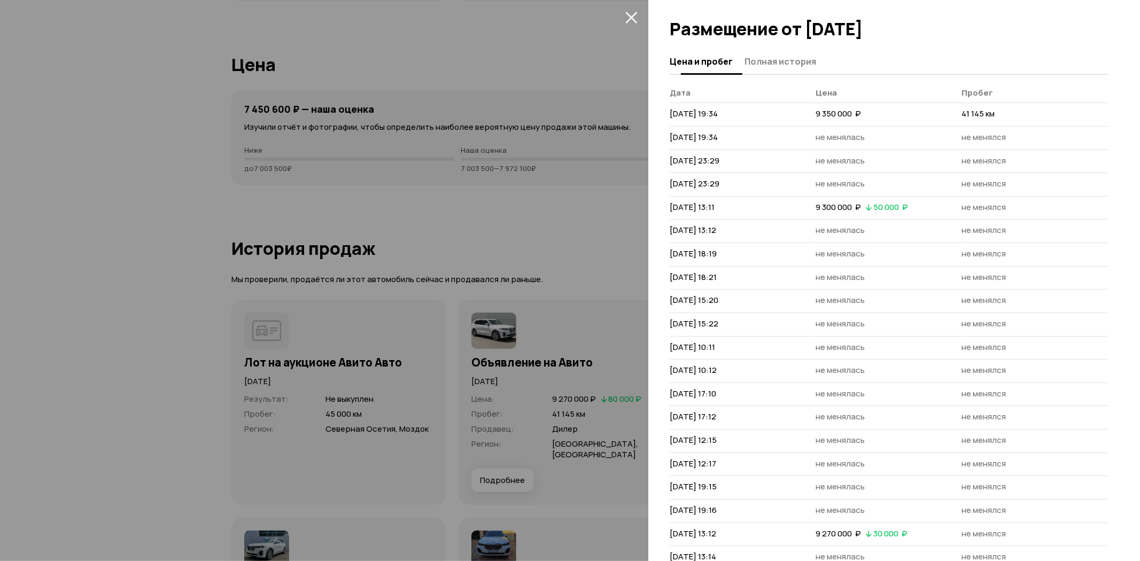
click at [750, 59] on span "Полная история" at bounding box center [781, 61] width 72 height 11
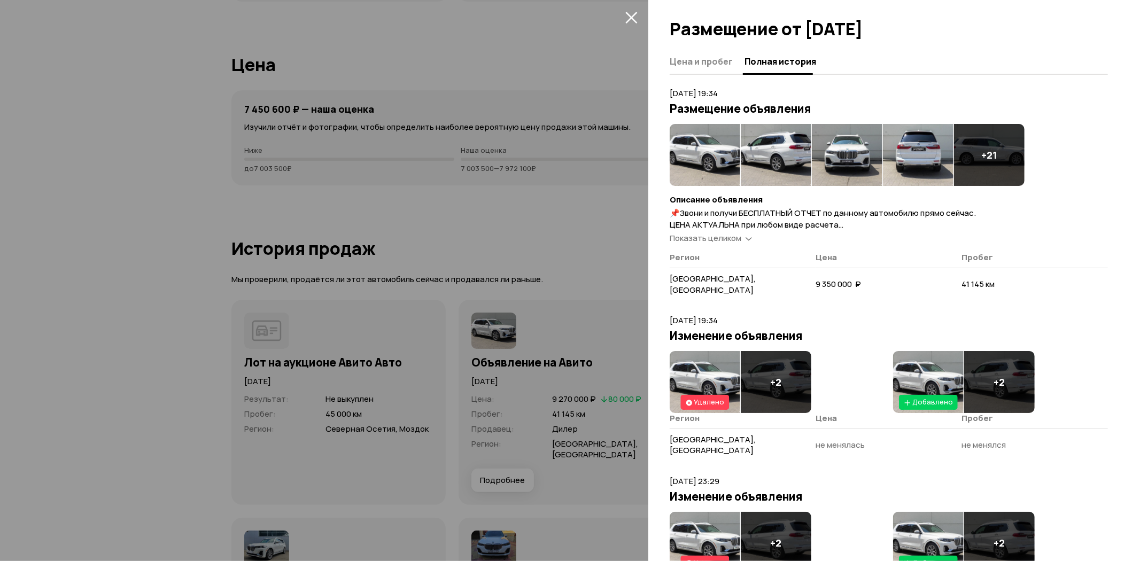
click at [682, 239] on span "Показать целиком" at bounding box center [706, 238] width 72 height 11
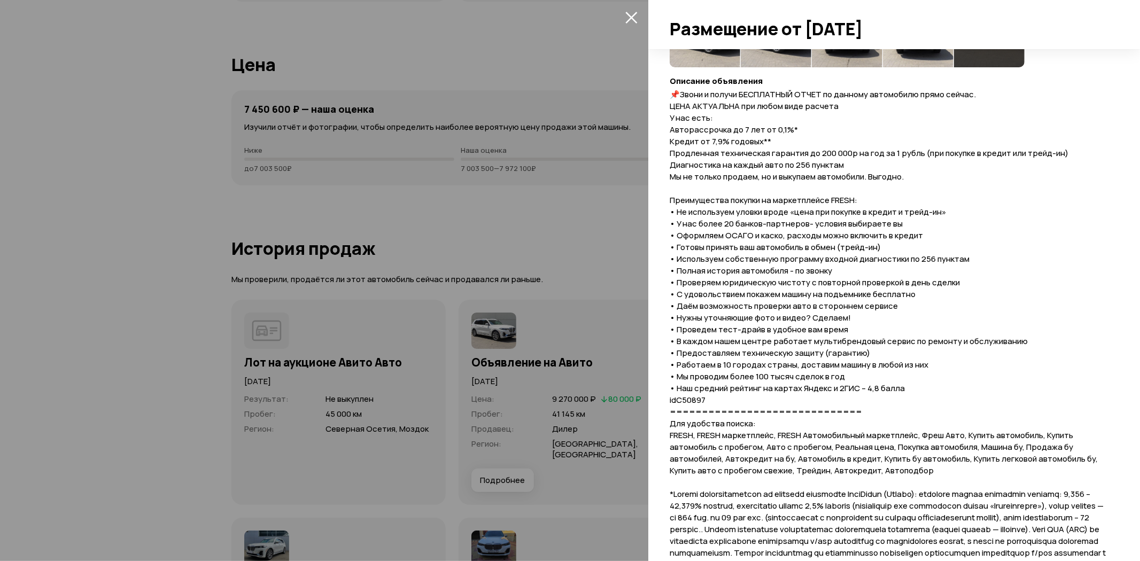
scroll to position [0, 0]
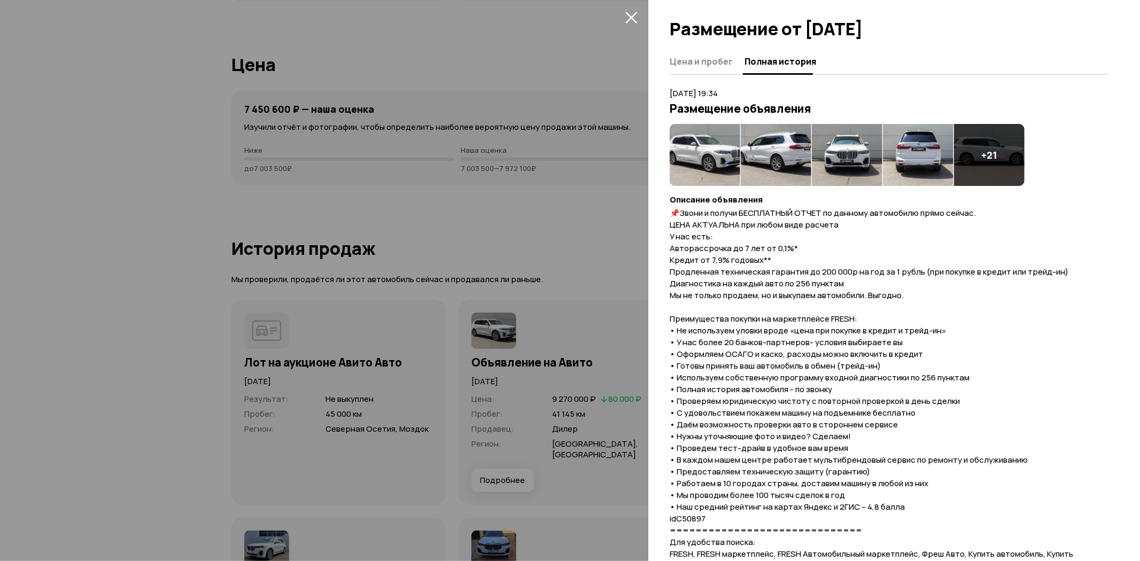
click at [554, 265] on div at bounding box center [570, 280] width 1140 height 561
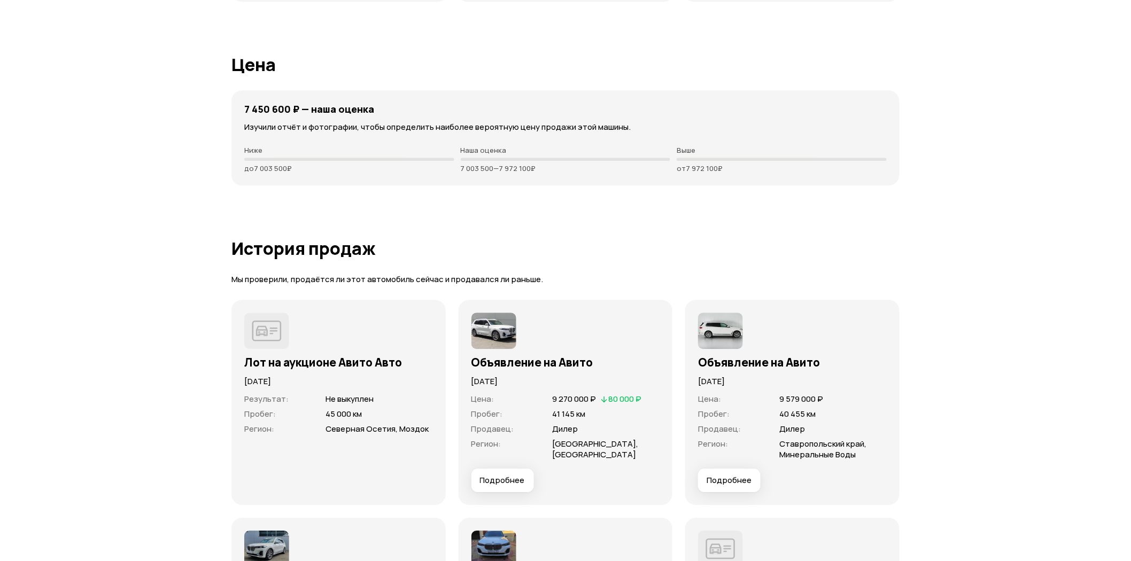
click at [738, 479] on span "Подробнее" at bounding box center [729, 480] width 45 height 11
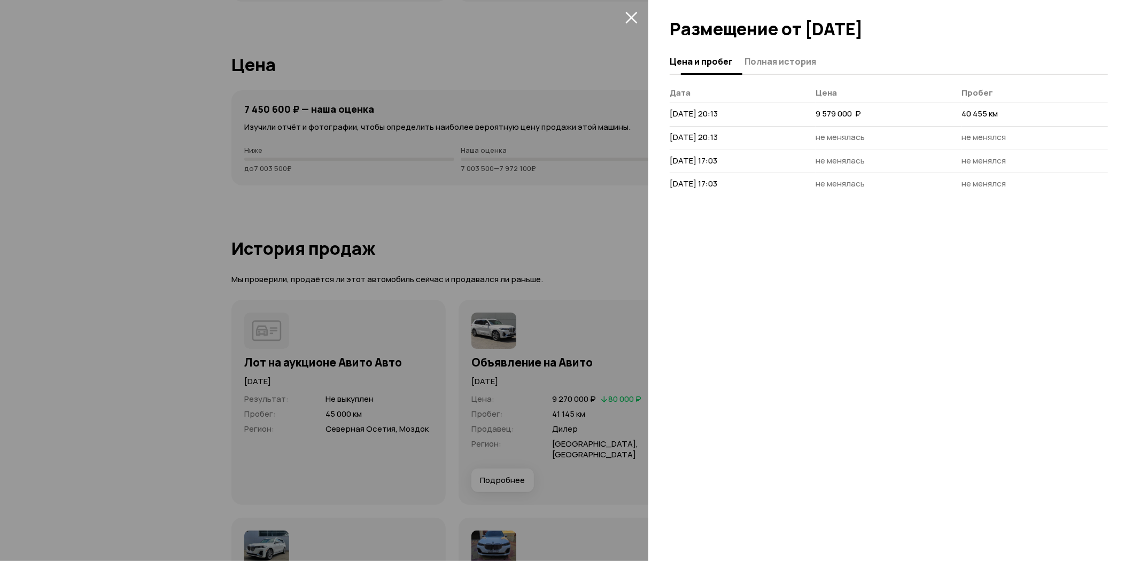
click at [784, 63] on span "Полная история" at bounding box center [781, 61] width 72 height 11
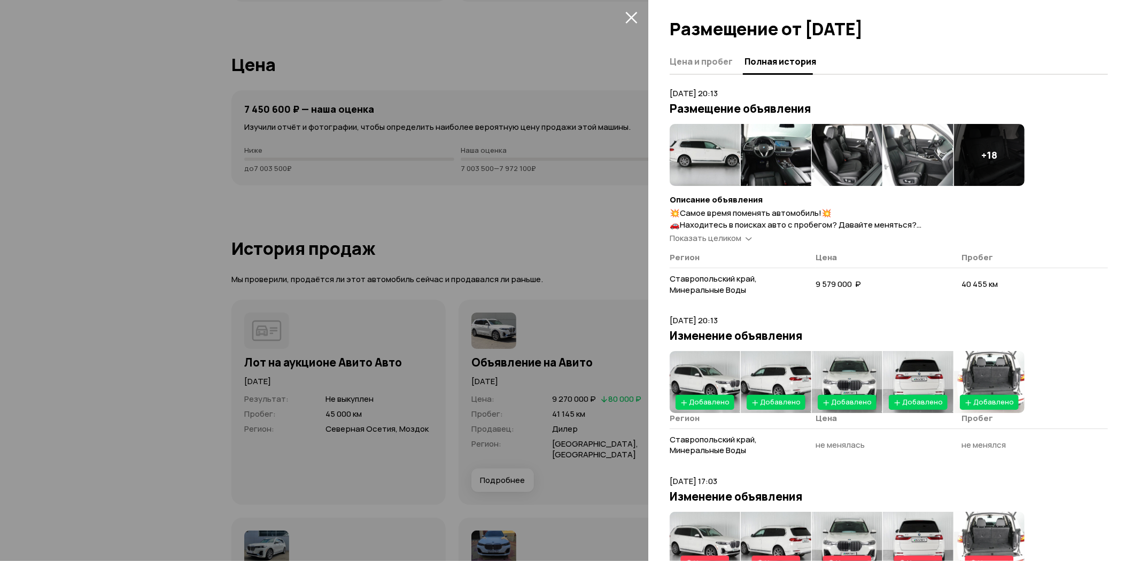
click at [724, 241] on span "Показать целиком" at bounding box center [706, 238] width 72 height 11
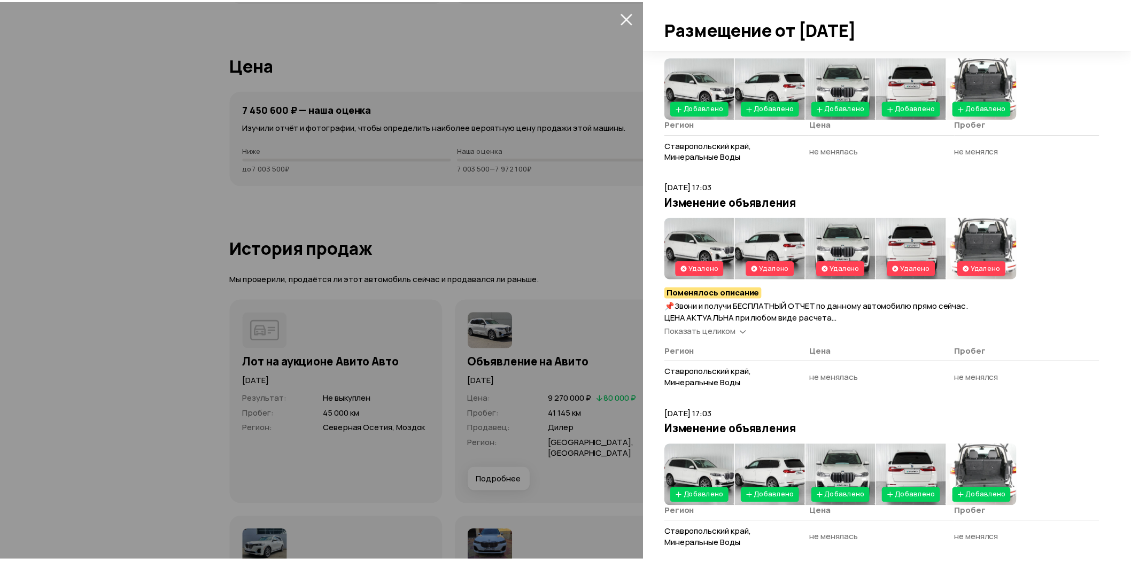
scroll to position [699, 0]
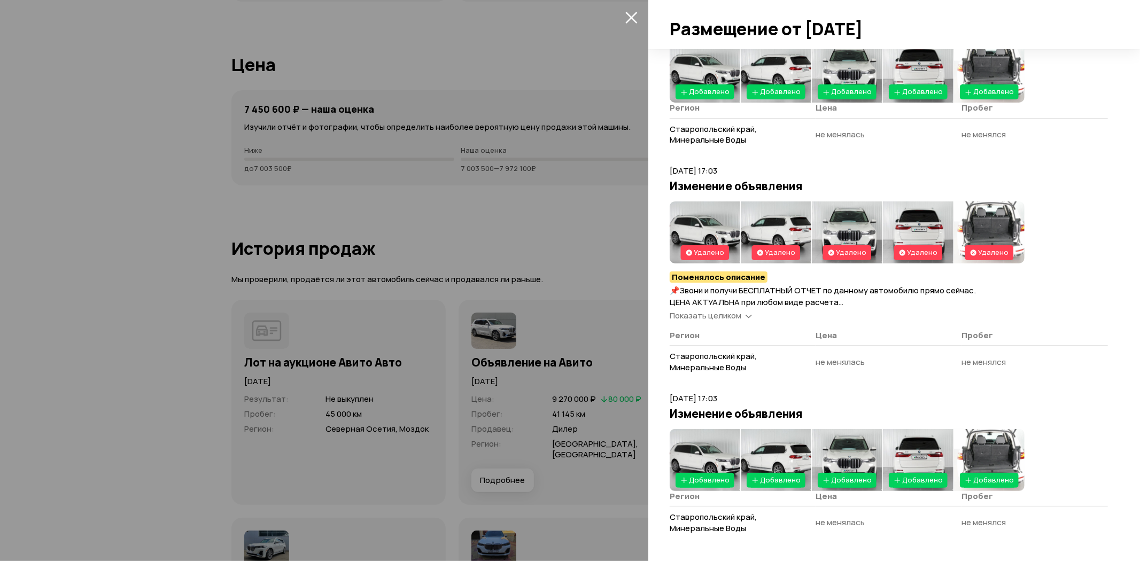
click at [627, 210] on div at bounding box center [570, 280] width 1140 height 561
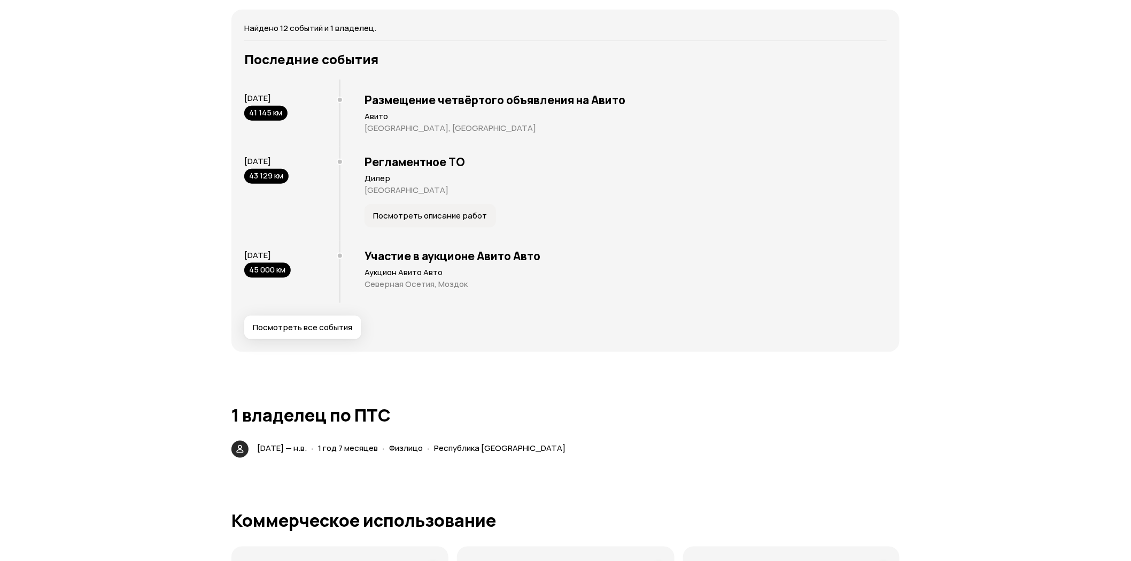
scroll to position [1960, 0]
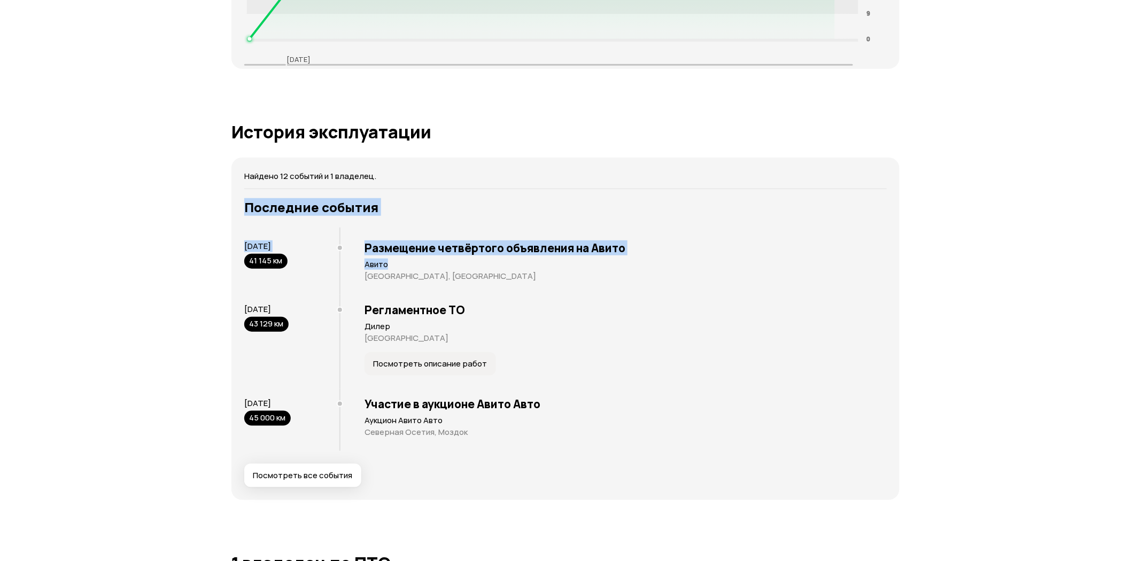
drag, startPoint x: 1127, startPoint y: 267, endPoint x: 1140, endPoint y: 153, distance: 115.1
click at [1131, 153] on html "Проверить Помощь Отчёты [EMAIL_ADDRESS][DOMAIN_NAME] Помощь Отчёты [EMAIL_ADDRE…" at bounding box center [565, 323] width 1131 height 4567
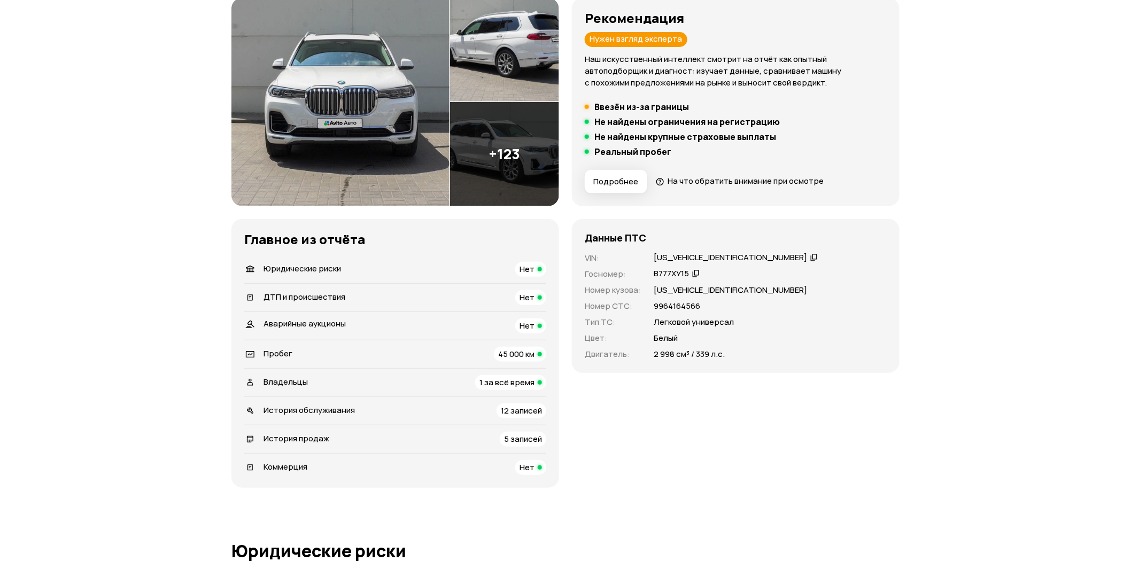
scroll to position [0, 0]
